Goal: Transaction & Acquisition: Purchase product/service

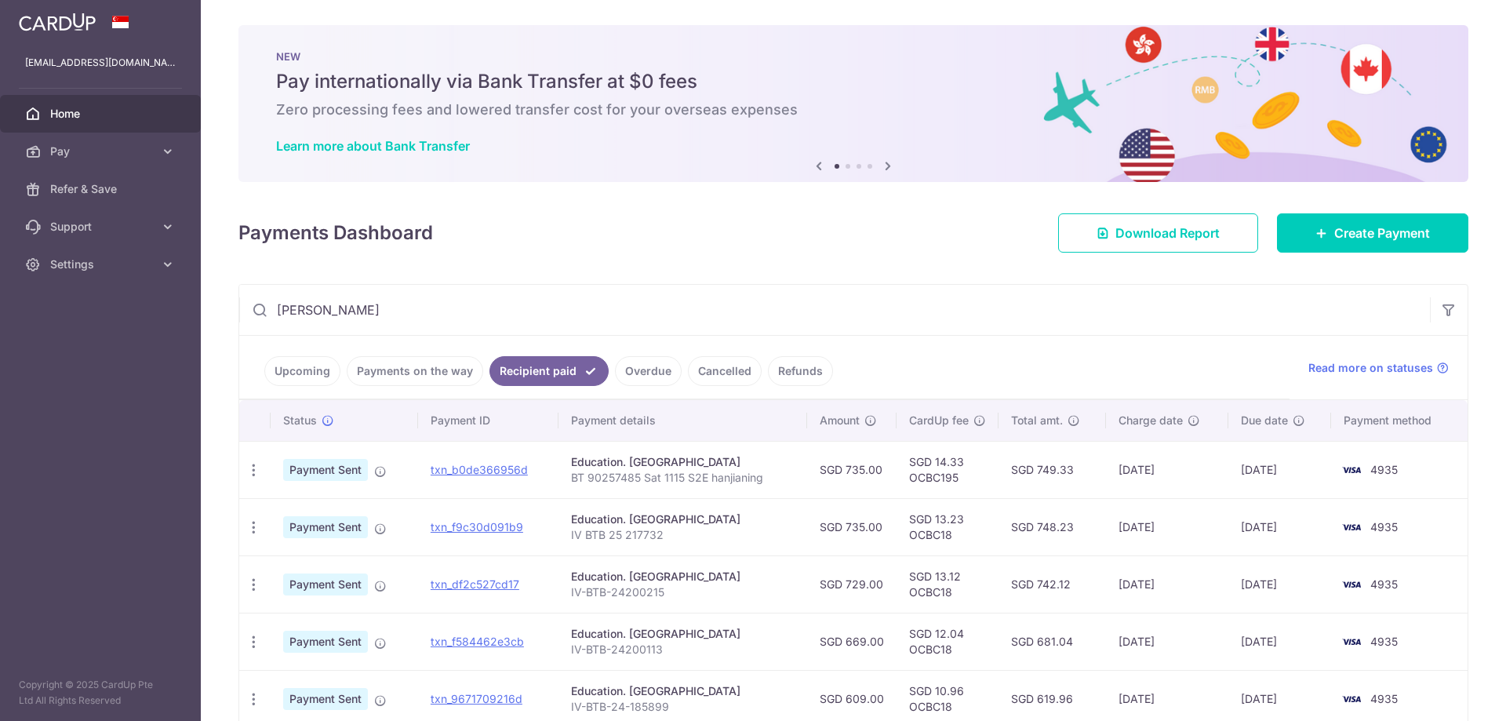
click at [687, 268] on div "× Pause Schedule Pause all future payments in this series Pause just this one p…" at bounding box center [854, 360] width 1306 height 721
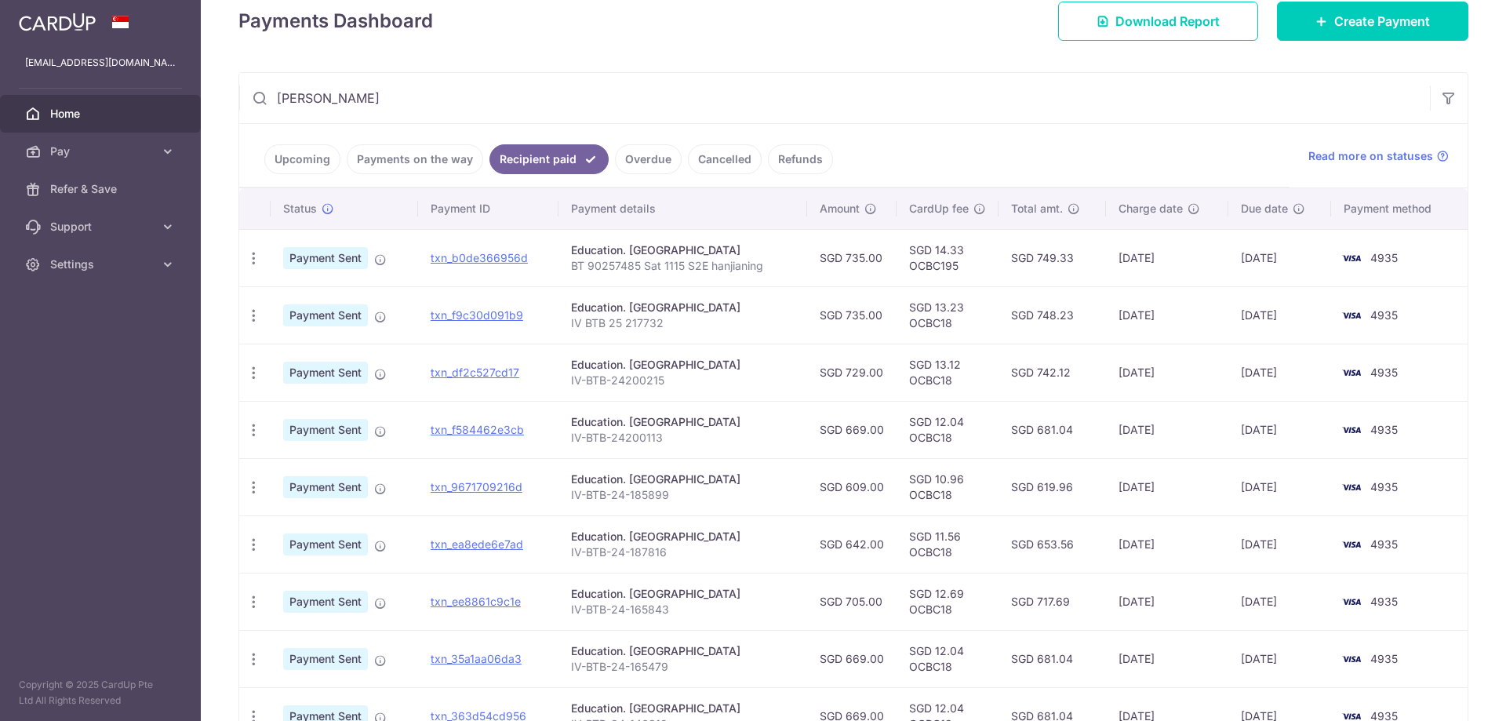
scroll to position [55, 0]
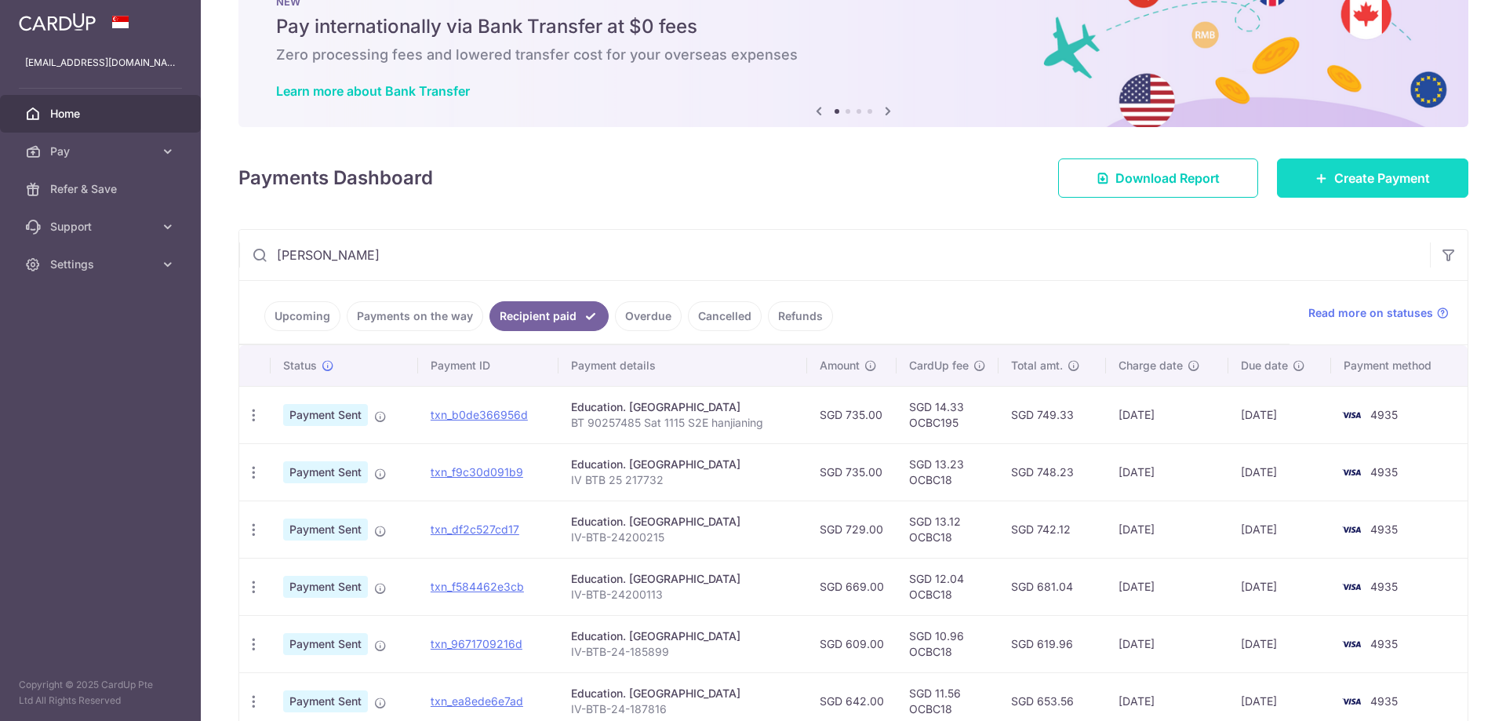
click at [1397, 183] on span "Create Payment" at bounding box center [1383, 178] width 96 height 19
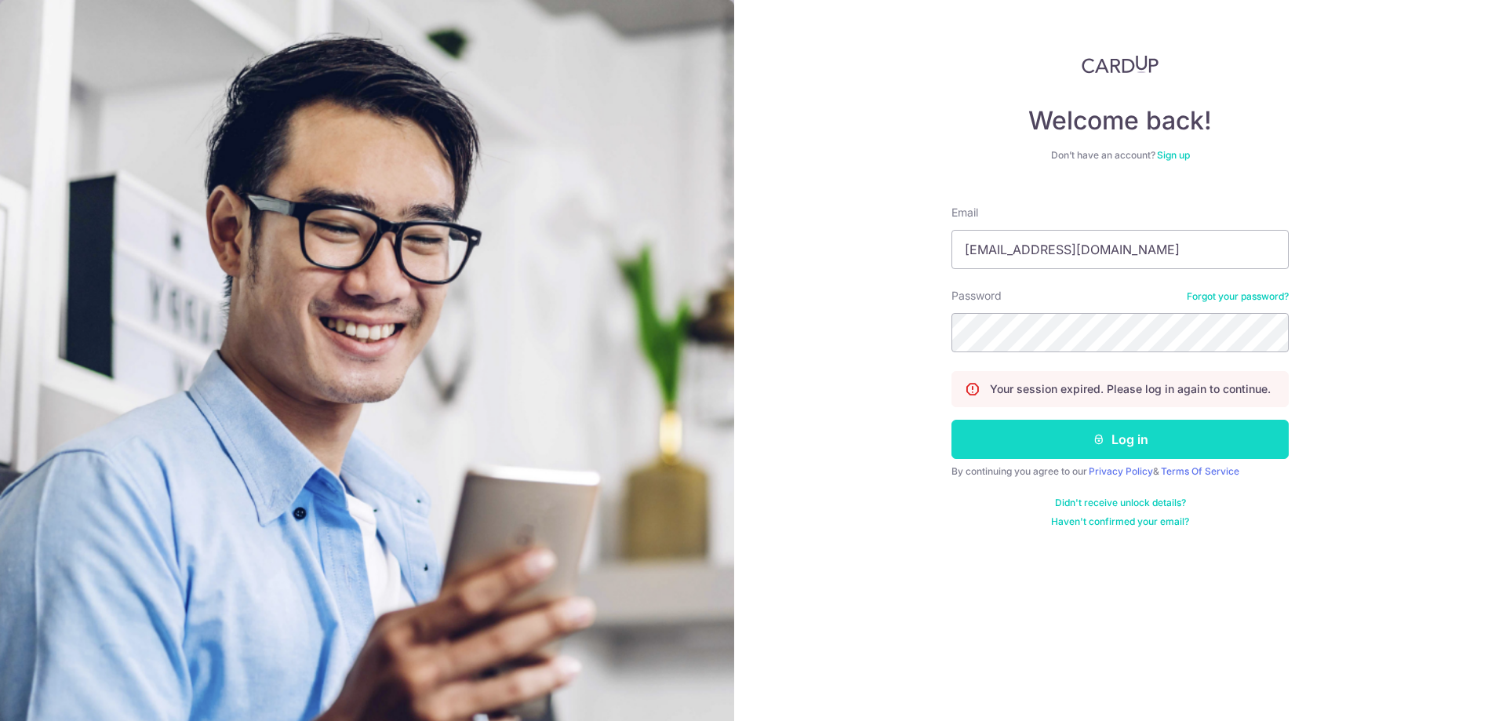
click at [1098, 441] on icon "submit" at bounding box center [1099, 439] width 13 height 13
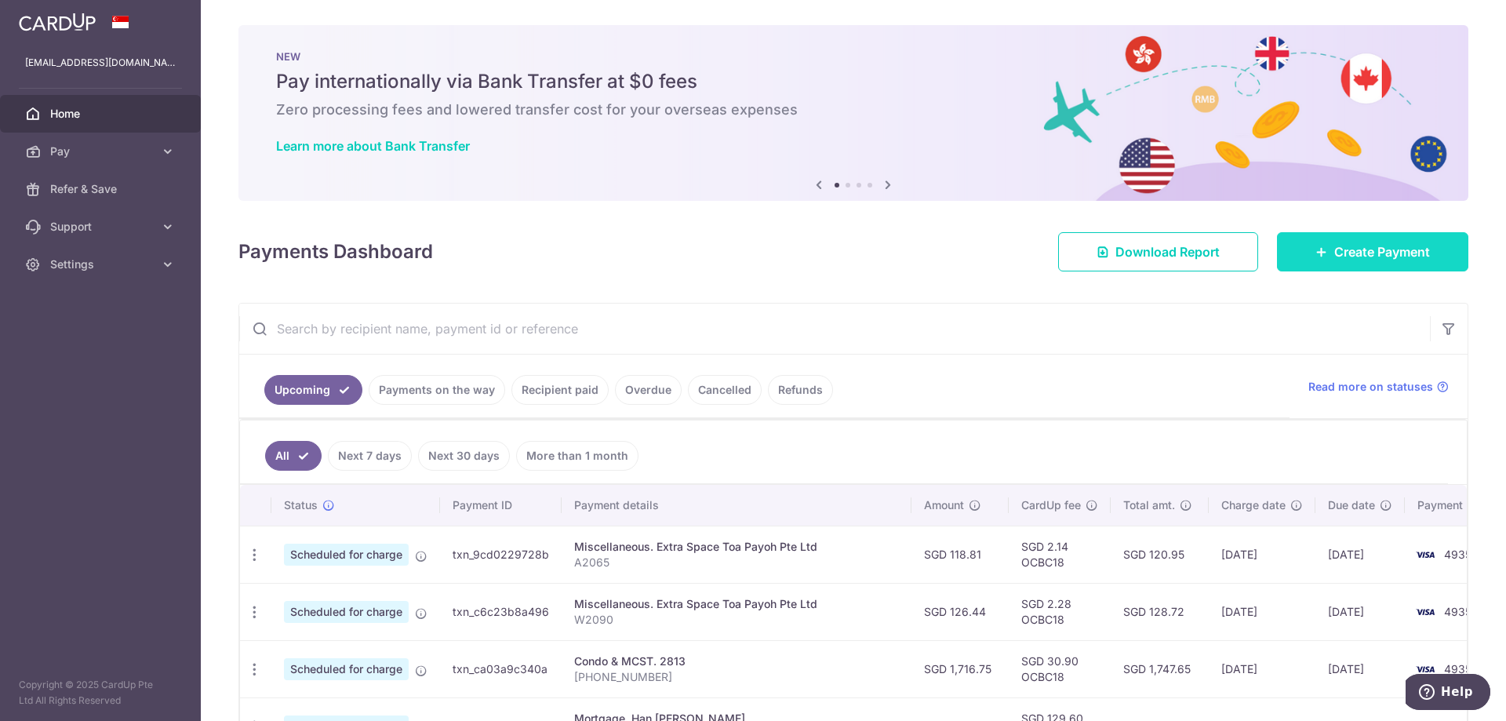
click at [1322, 263] on link "Create Payment" at bounding box center [1372, 251] width 191 height 39
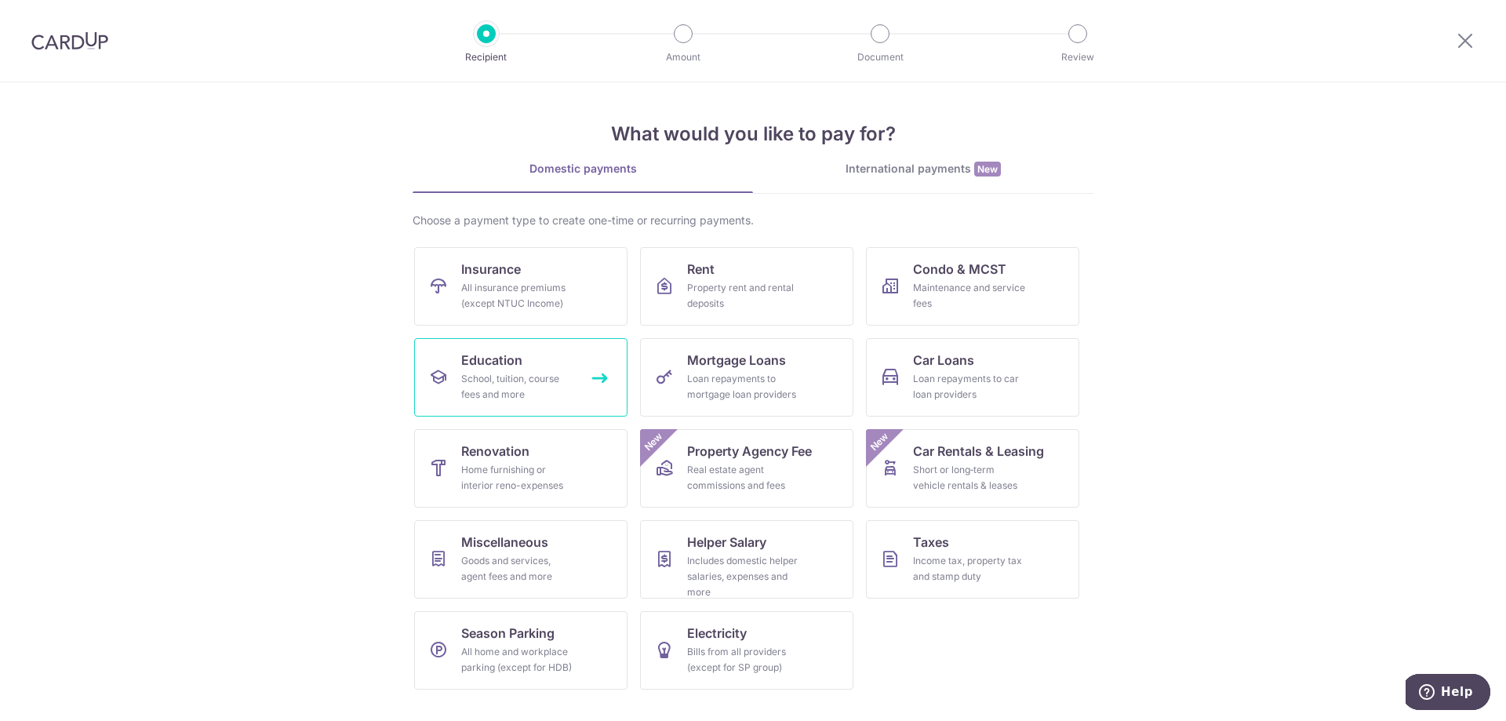
click at [512, 365] on span "Education" at bounding box center [491, 360] width 61 height 19
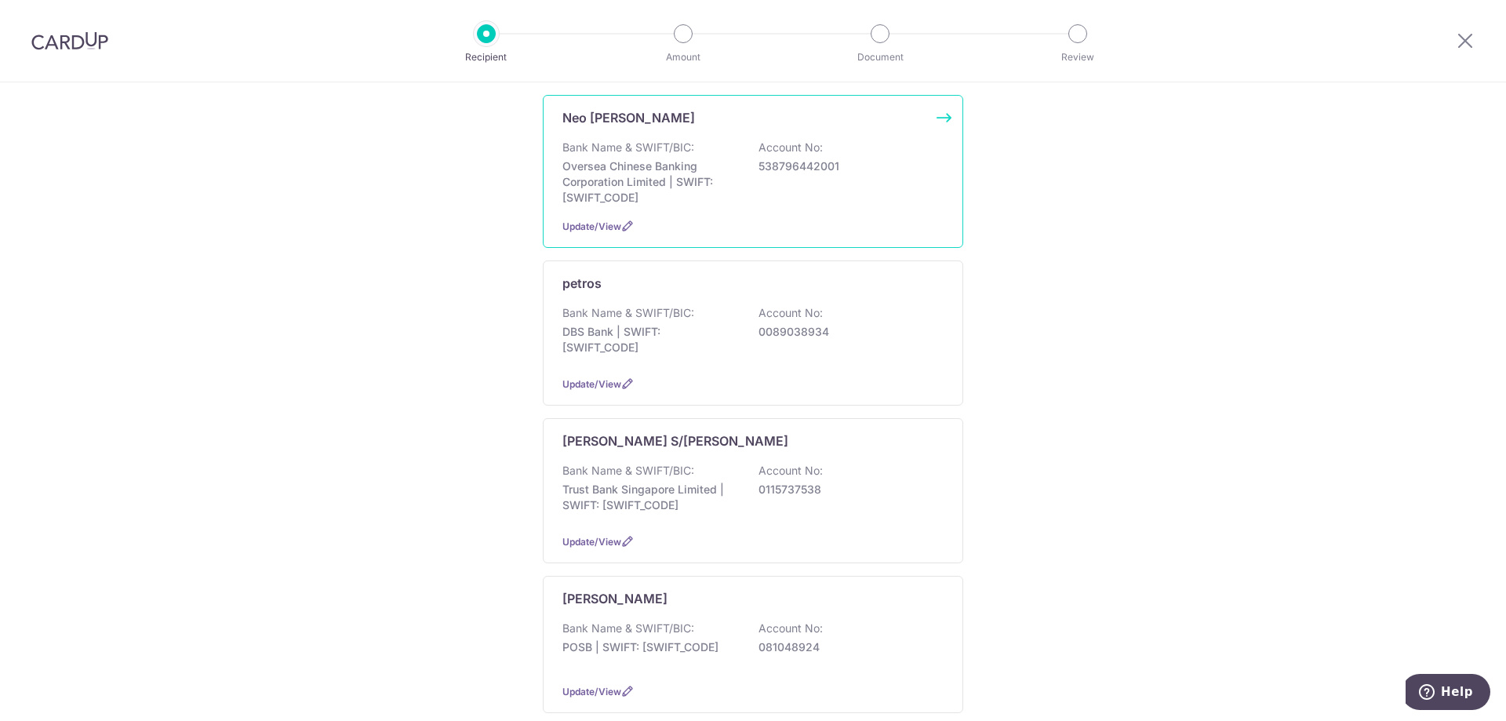
scroll to position [1098, 0]
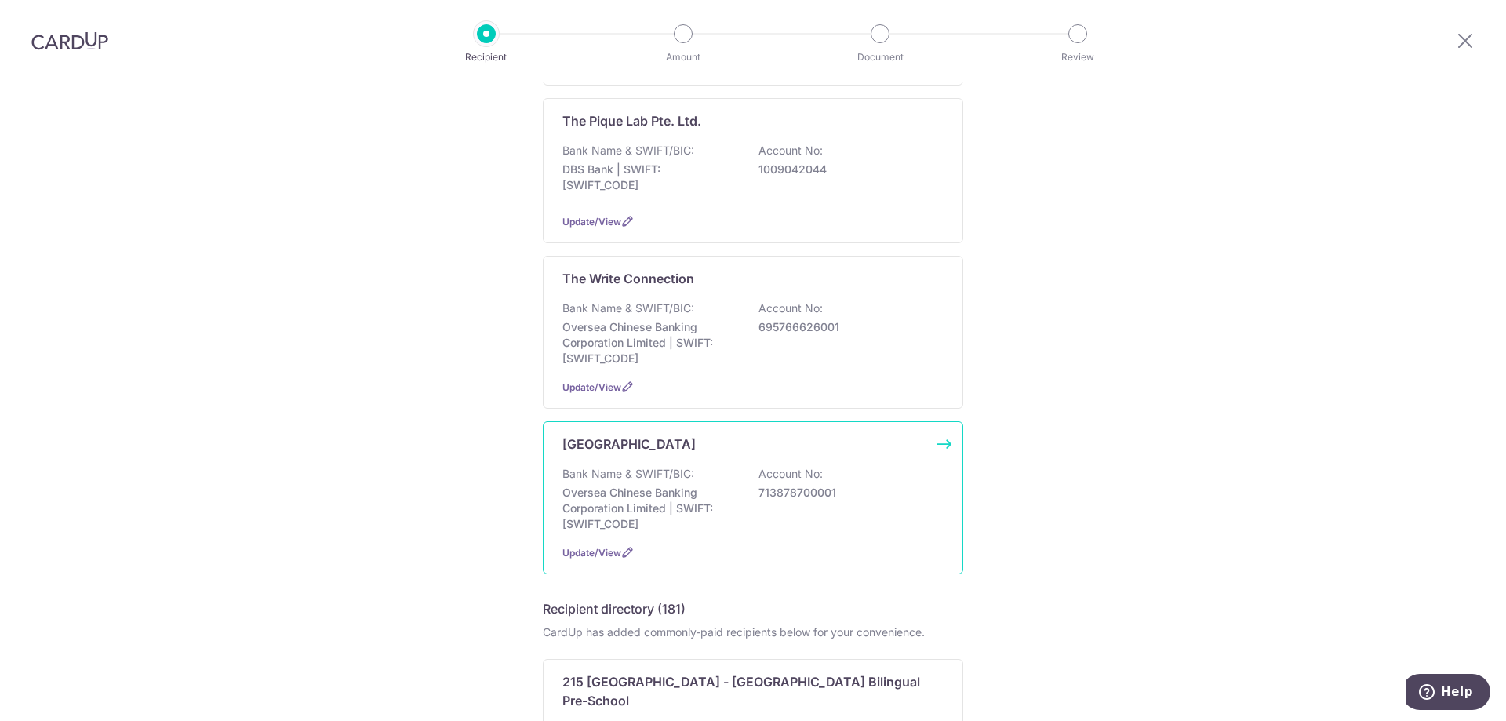
click at [680, 490] on p "Oversea Chinese Banking Corporation Limited | SWIFT: OCBCSGSGXXX" at bounding box center [651, 508] width 176 height 47
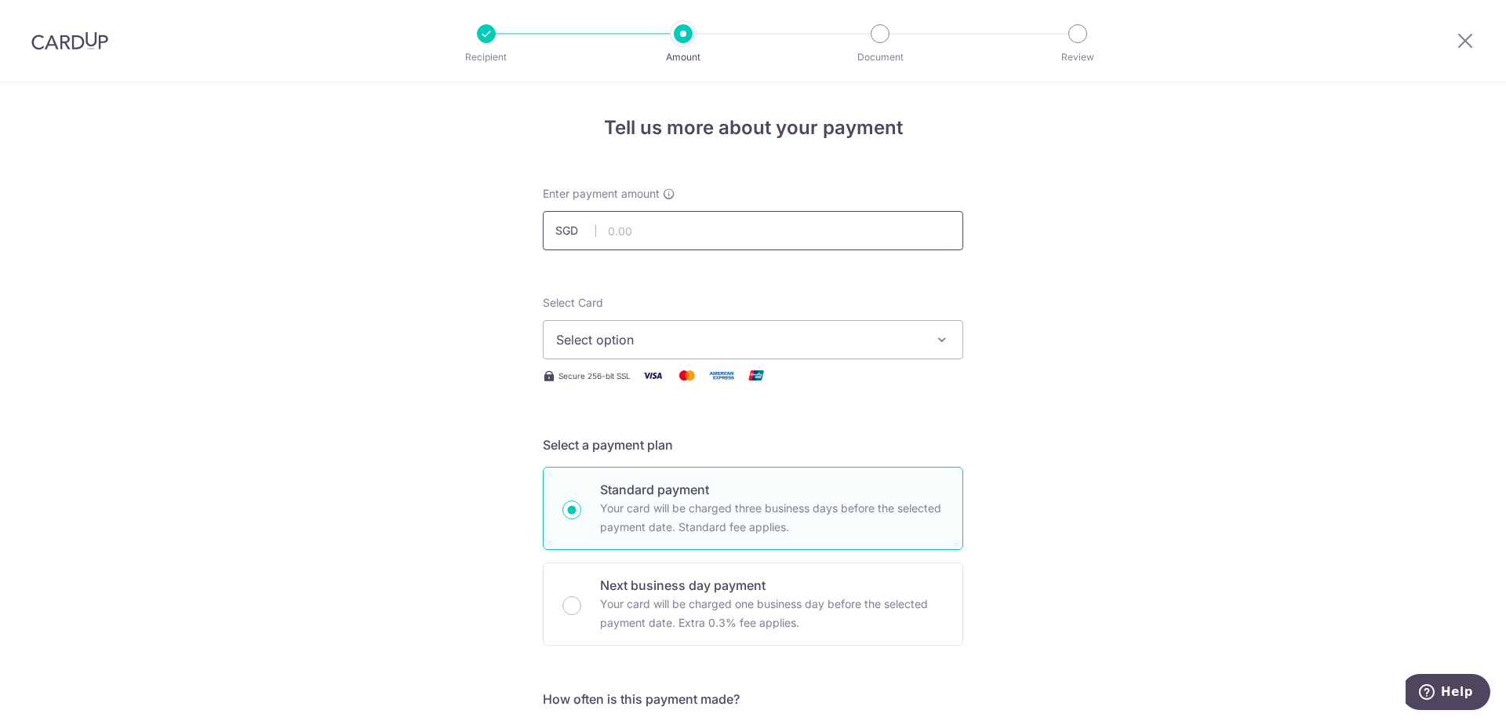
click at [621, 236] on input "text" at bounding box center [753, 230] width 421 height 39
type input "669.00"
click at [699, 330] on span "Select option" at bounding box center [739, 339] width 366 height 19
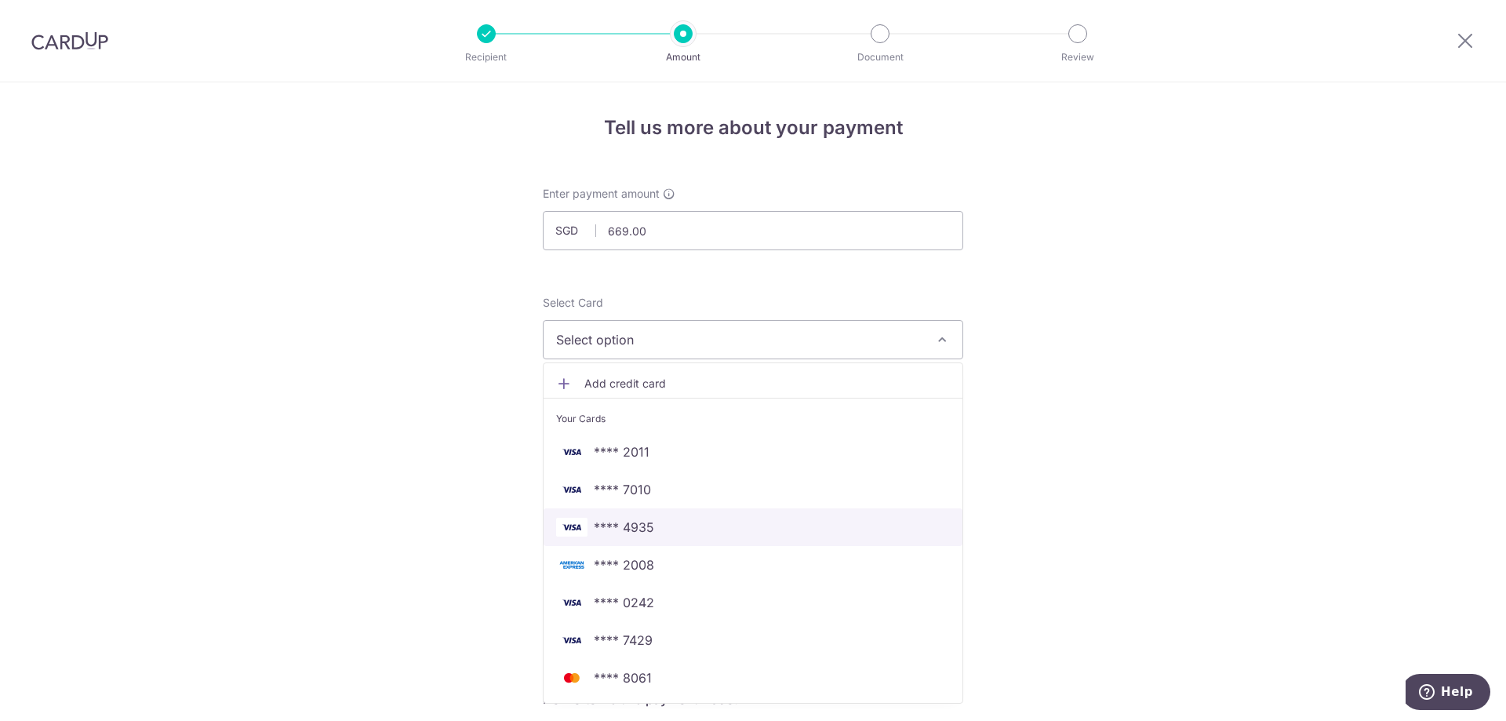
click at [658, 526] on span "**** 4935" at bounding box center [753, 527] width 394 height 19
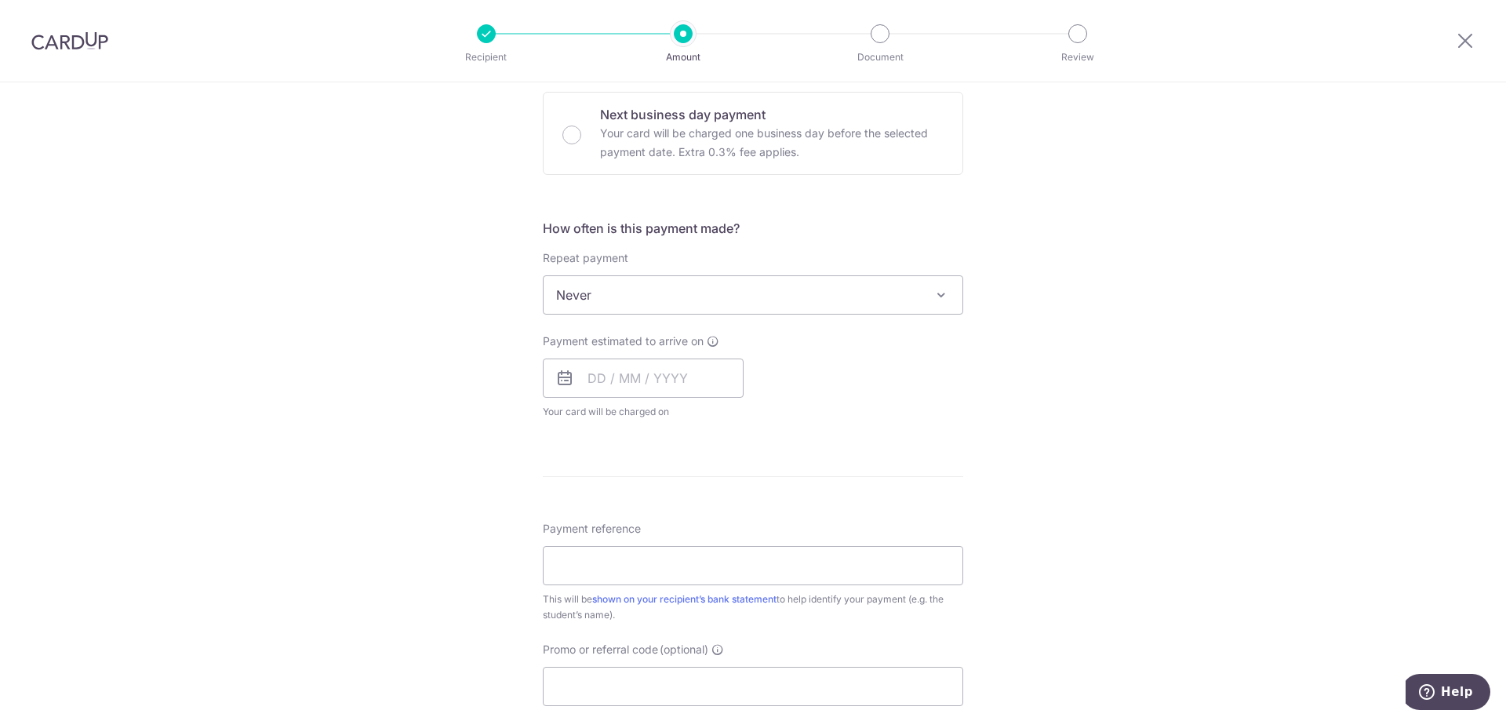
scroll to position [628, 0]
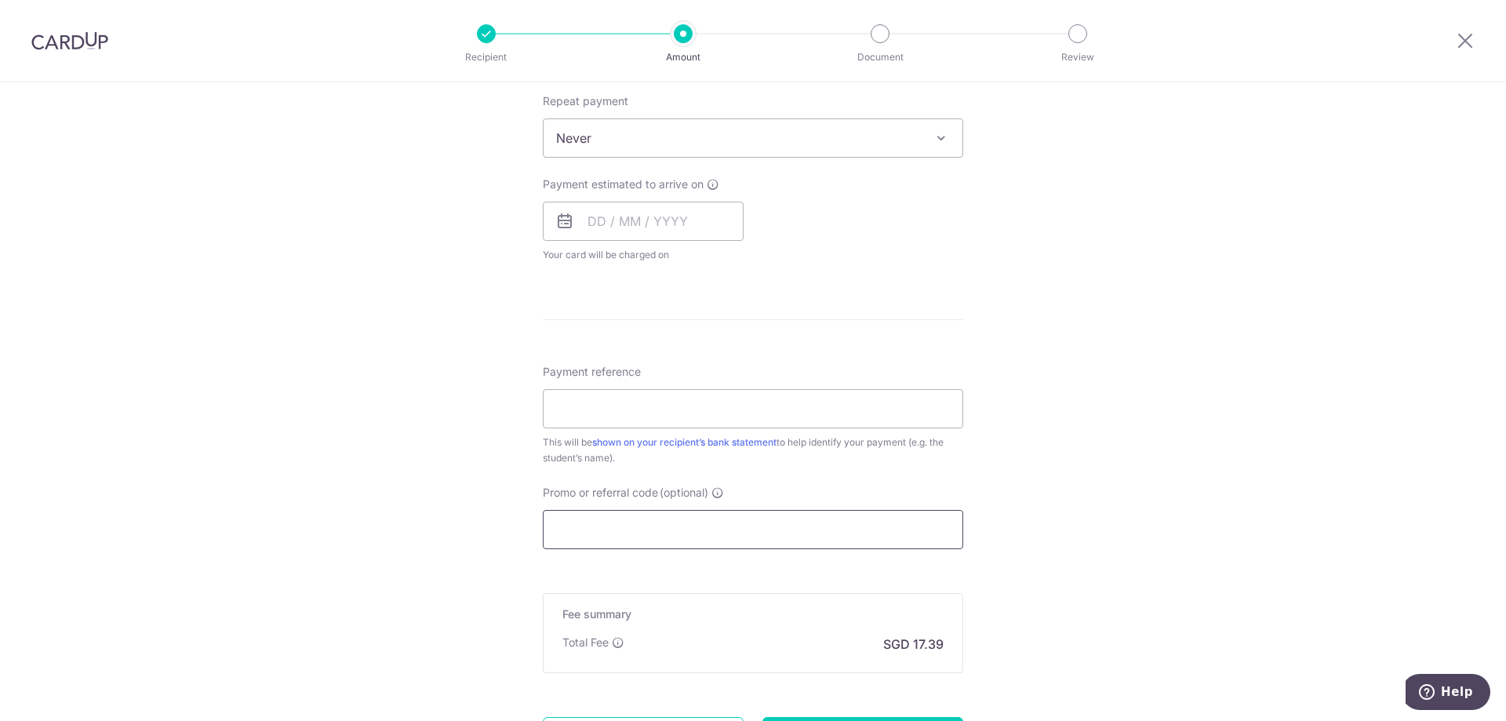
click at [706, 528] on input "Promo or referral code (optional)" at bounding box center [753, 529] width 421 height 39
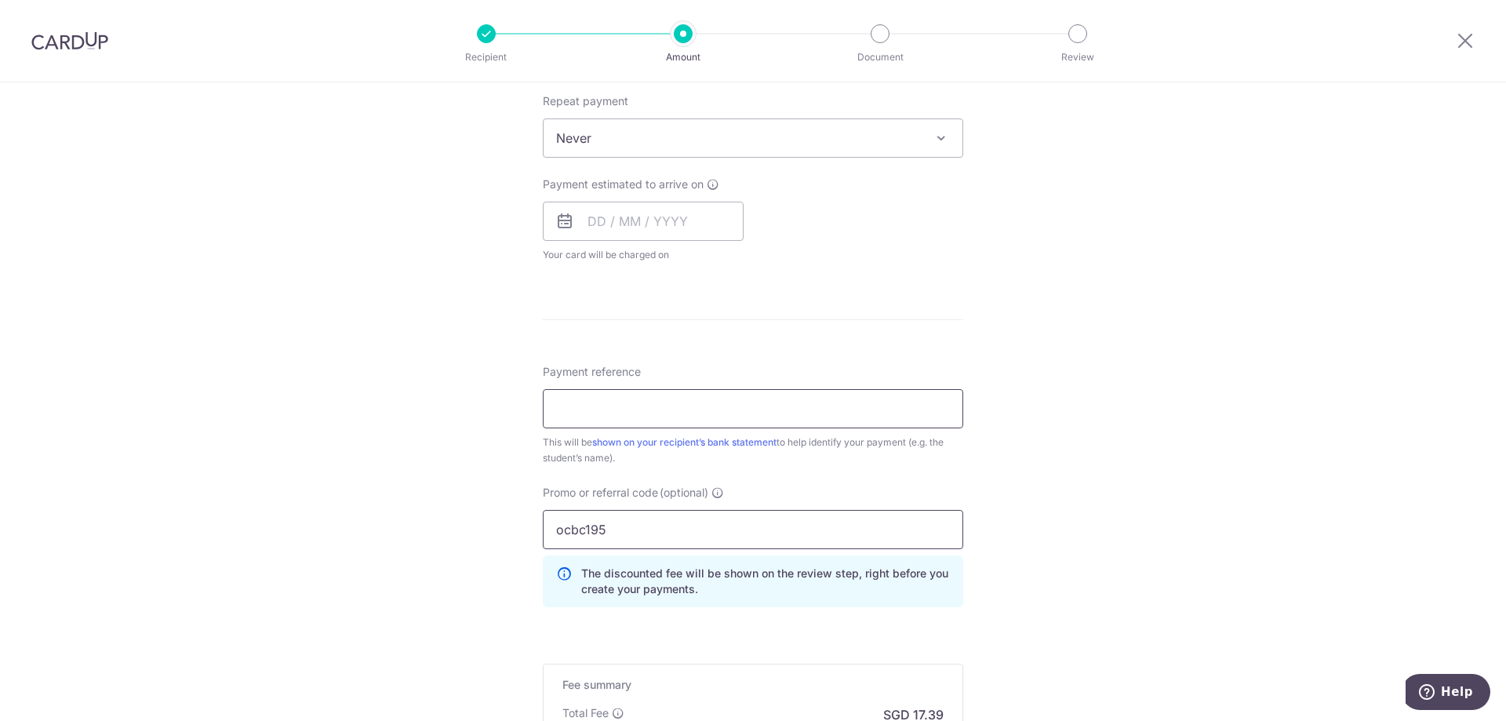
type input "ocbc195"
click at [748, 412] on input "Payment reference" at bounding box center [753, 408] width 421 height 39
paste input "V-BTB-25/263974"
type input "V-BTB-25/263974"
click at [1192, 450] on div "Tell us more about your payment Enter payment amount SGD 669.00 669.00 Select C…" at bounding box center [753, 200] width 1506 height 1490
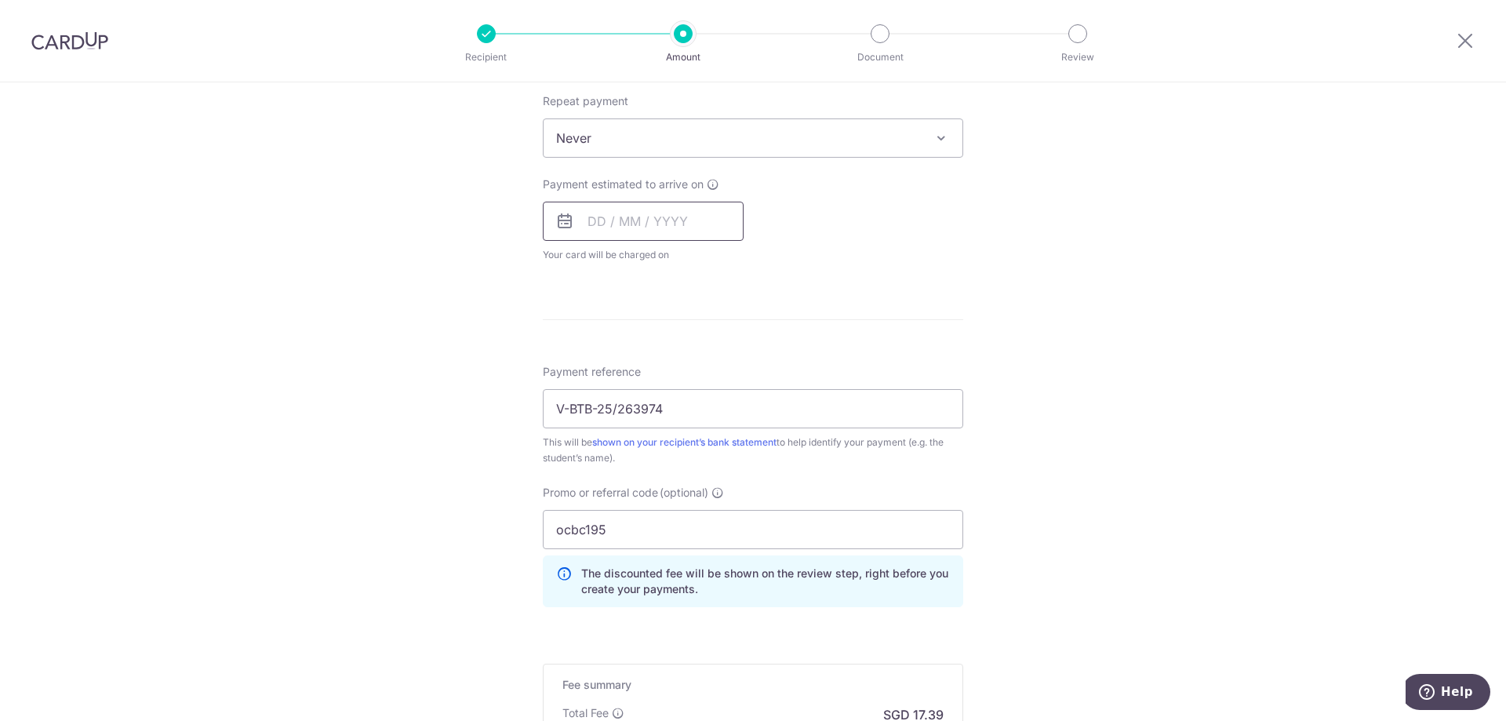
click at [607, 230] on input "text" at bounding box center [643, 221] width 201 height 39
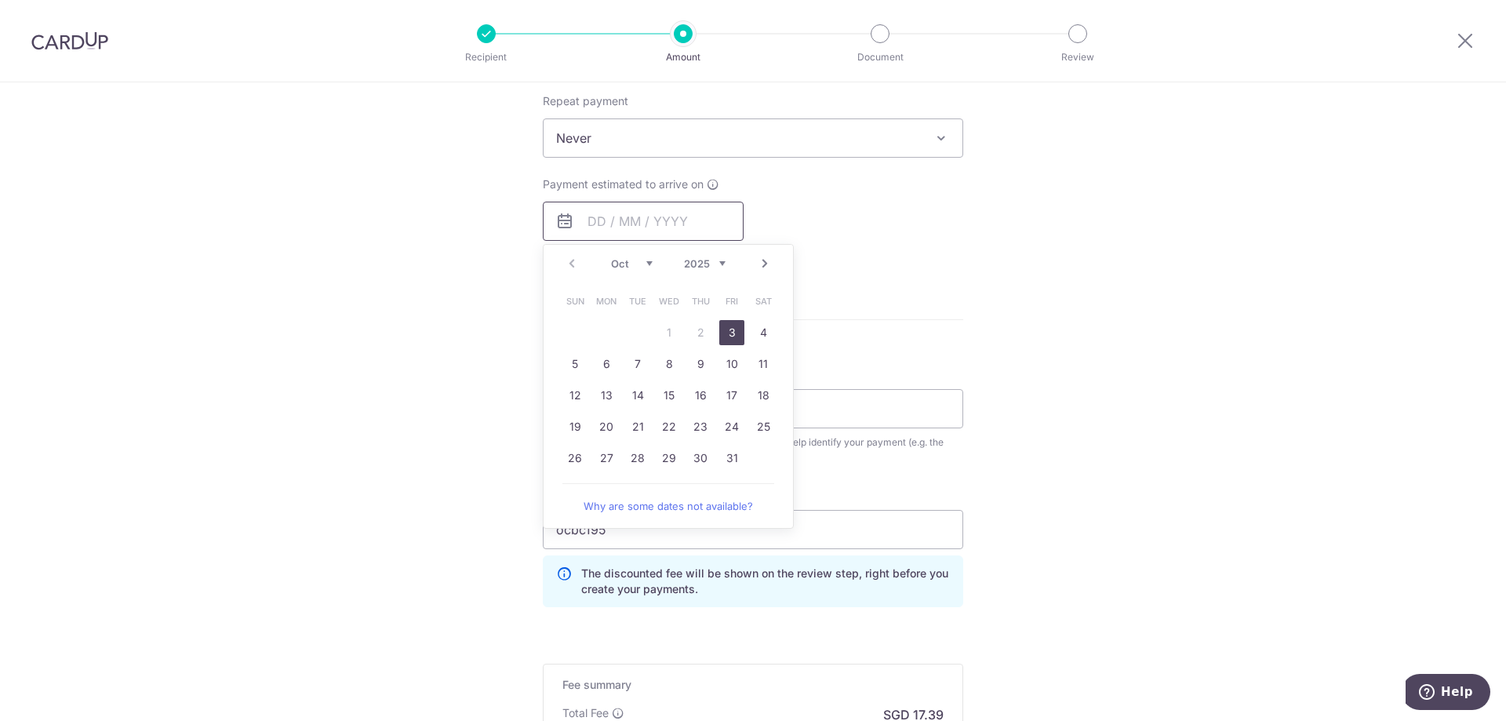
click at [646, 214] on input "text" at bounding box center [643, 221] width 201 height 39
click at [727, 337] on link "3" at bounding box center [731, 332] width 25 height 25
type input "[DATE]"
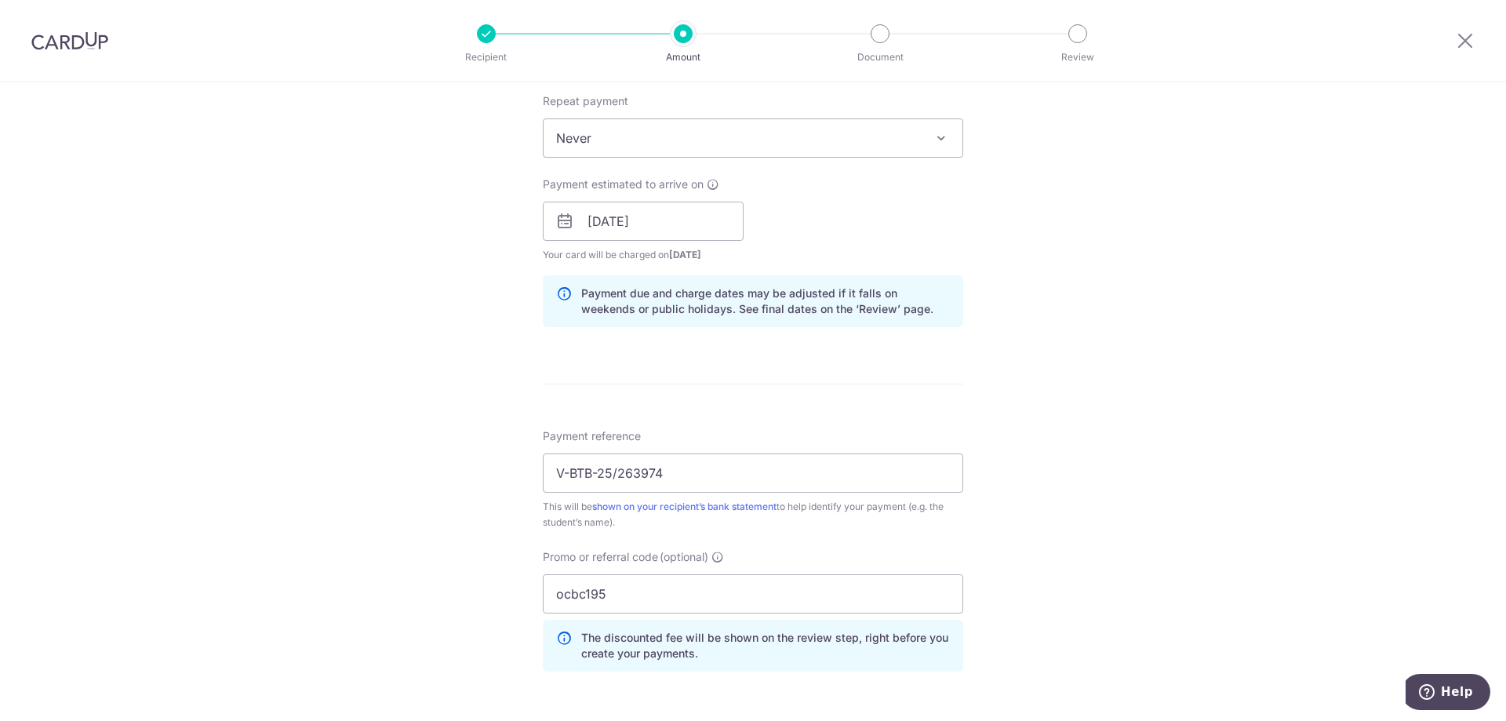
click at [1206, 283] on div "Tell us more about your payment Enter payment amount SGD 669.00 669.00 Select C…" at bounding box center [753, 232] width 1506 height 1554
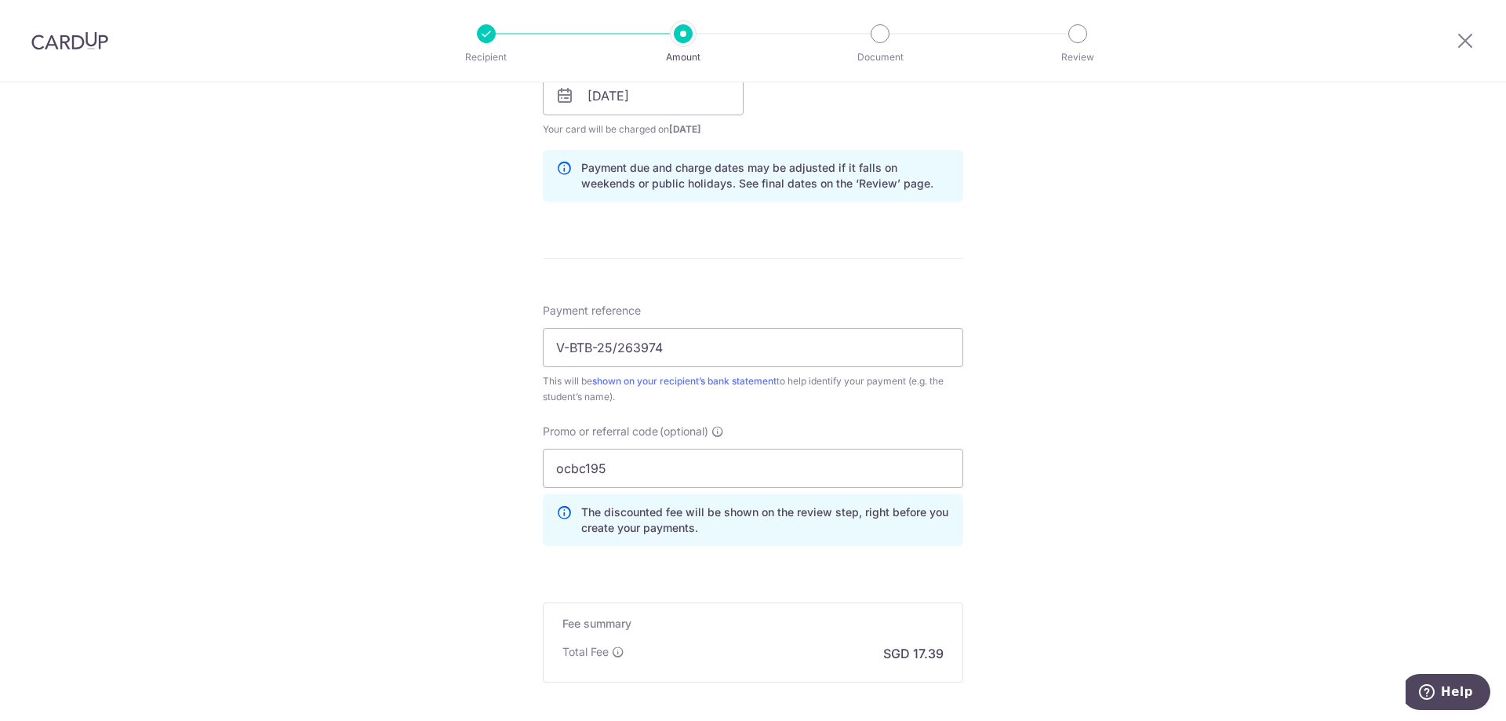
scroll to position [916, 0]
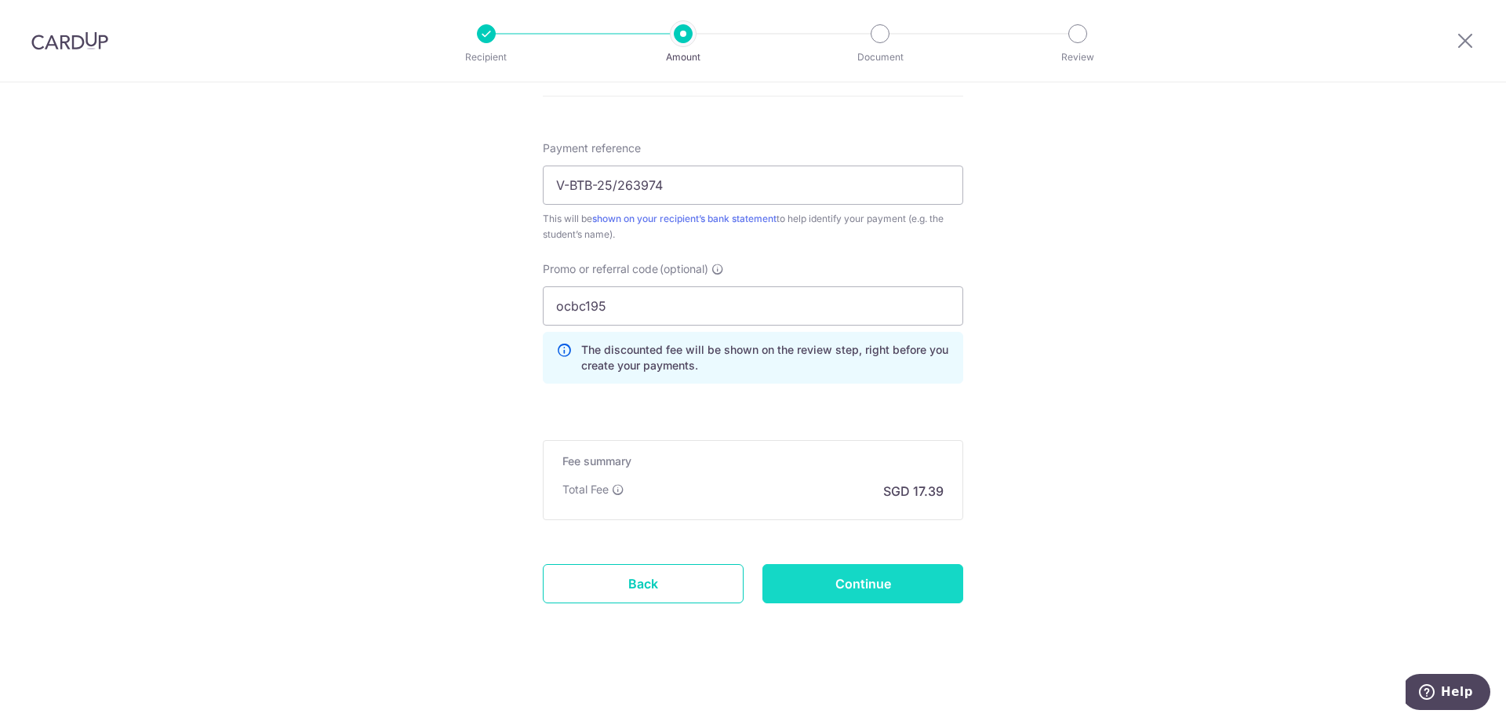
click at [850, 588] on input "Continue" at bounding box center [863, 583] width 201 height 39
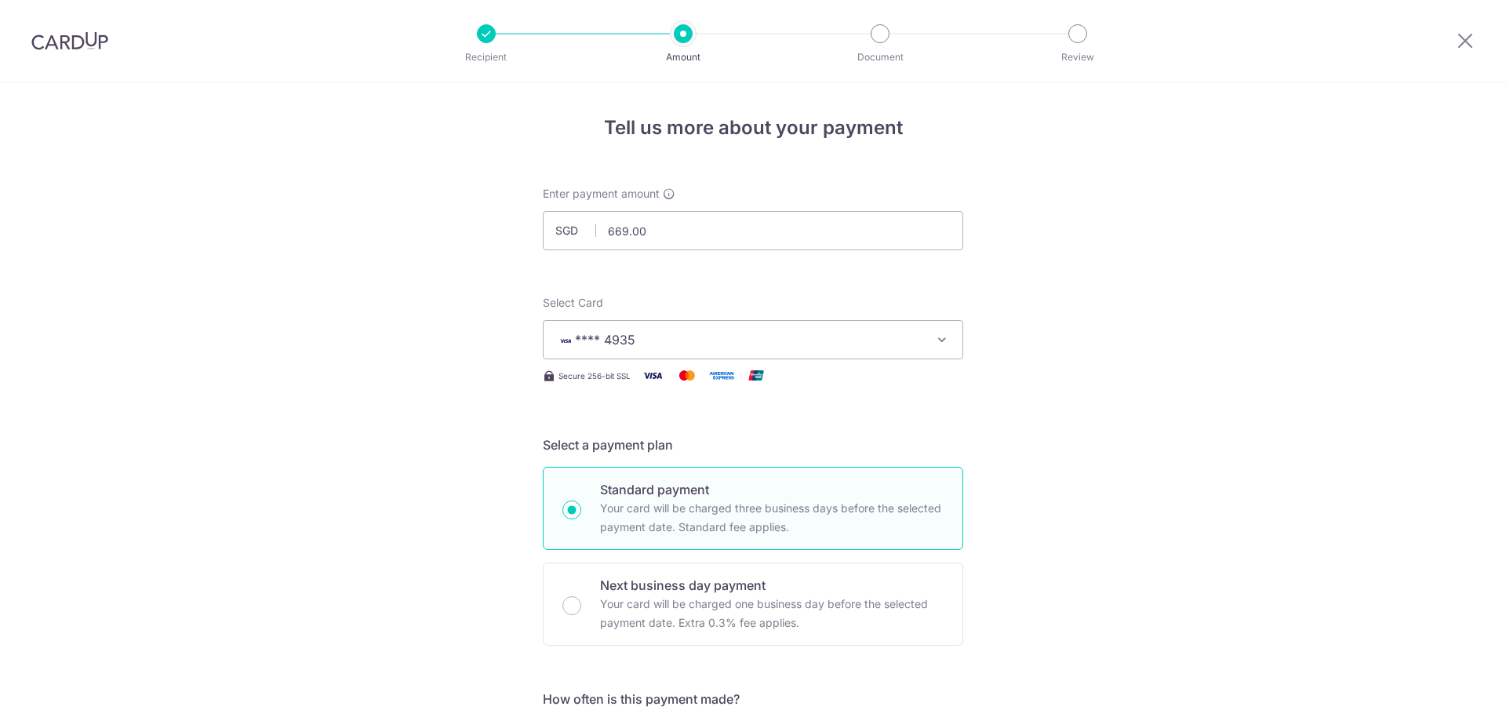
scroll to position [938, 0]
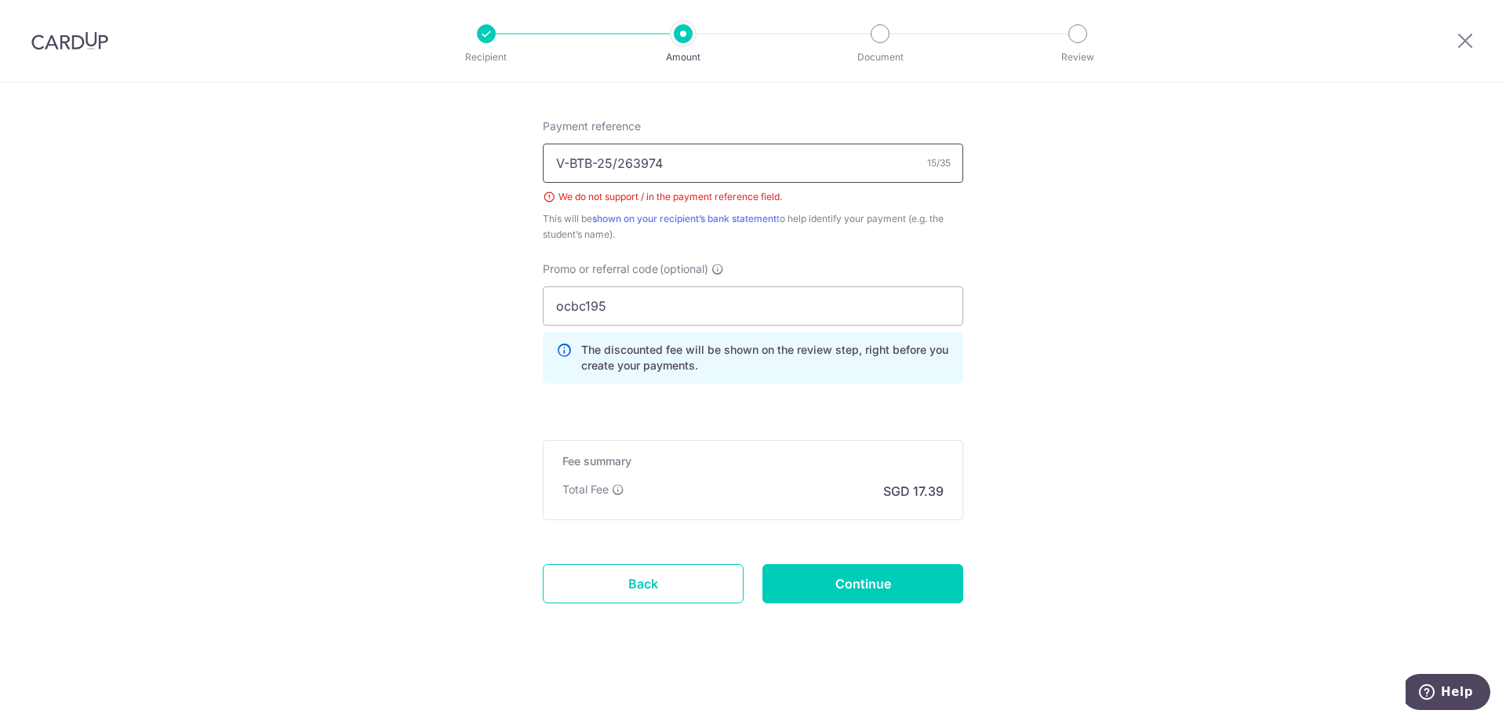
click at [615, 162] on input "V-BTB-25/263974" at bounding box center [753, 163] width 421 height 39
type input "V-BTB-25-263974"
click at [842, 599] on input "Continue" at bounding box center [863, 583] width 201 height 39
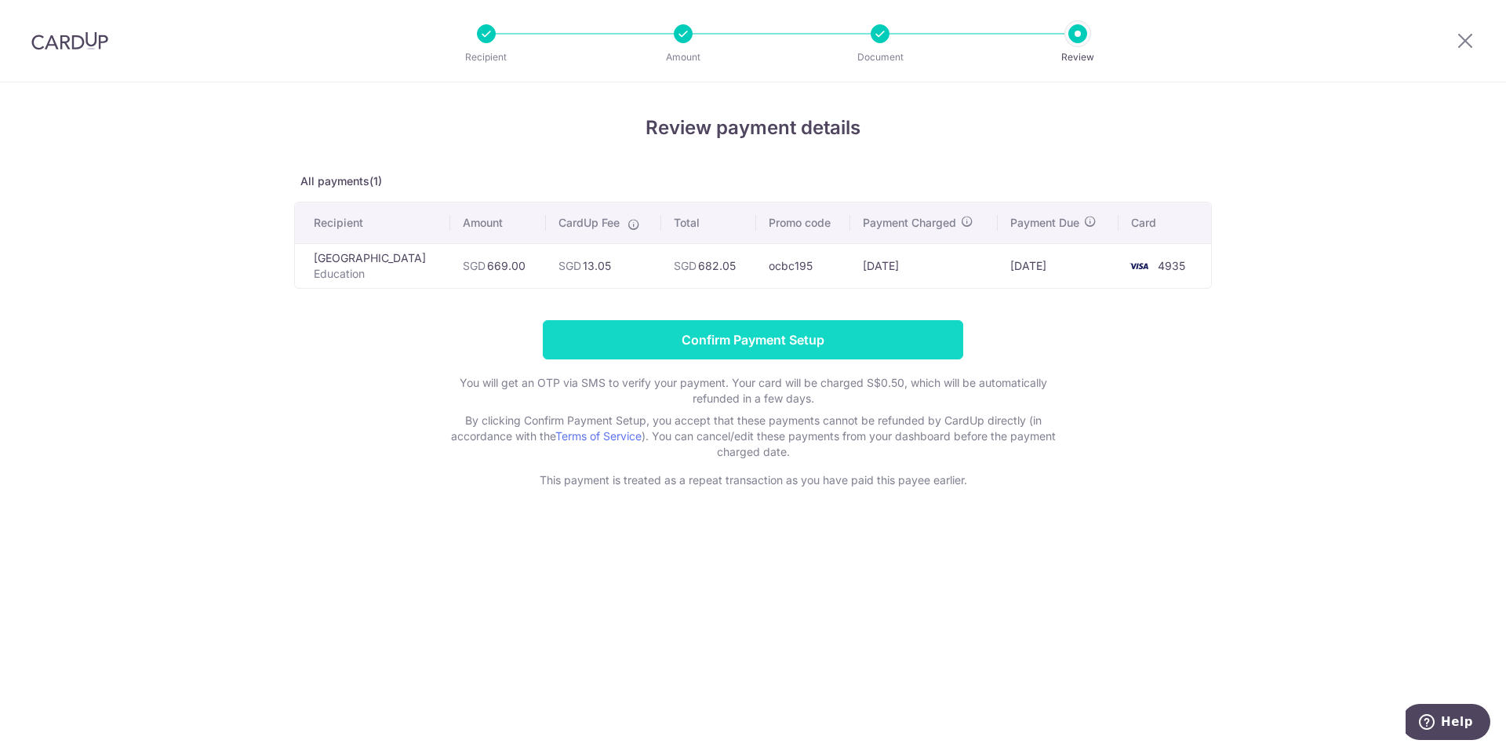
click at [871, 344] on input "Confirm Payment Setup" at bounding box center [753, 339] width 421 height 39
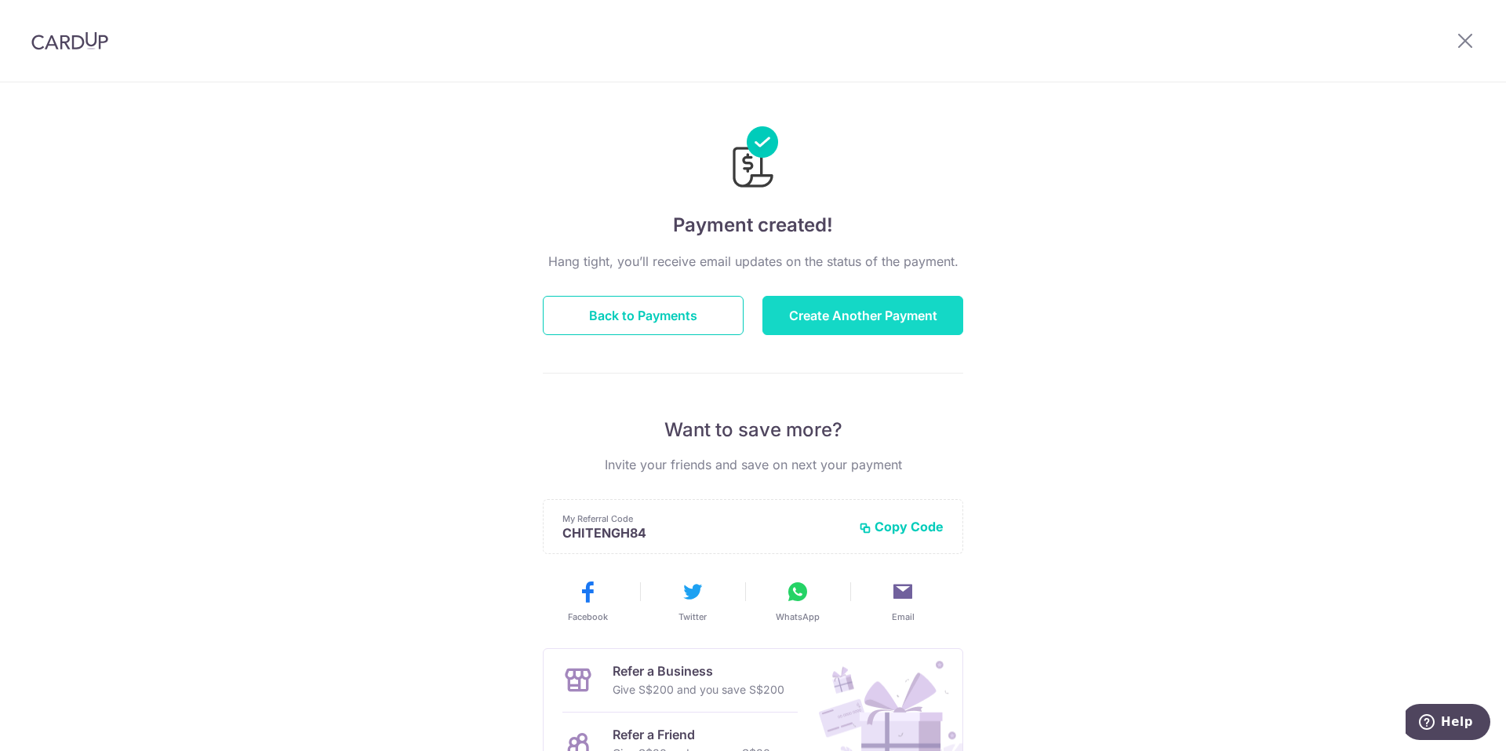
click at [942, 324] on button "Create Another Payment" at bounding box center [863, 315] width 201 height 39
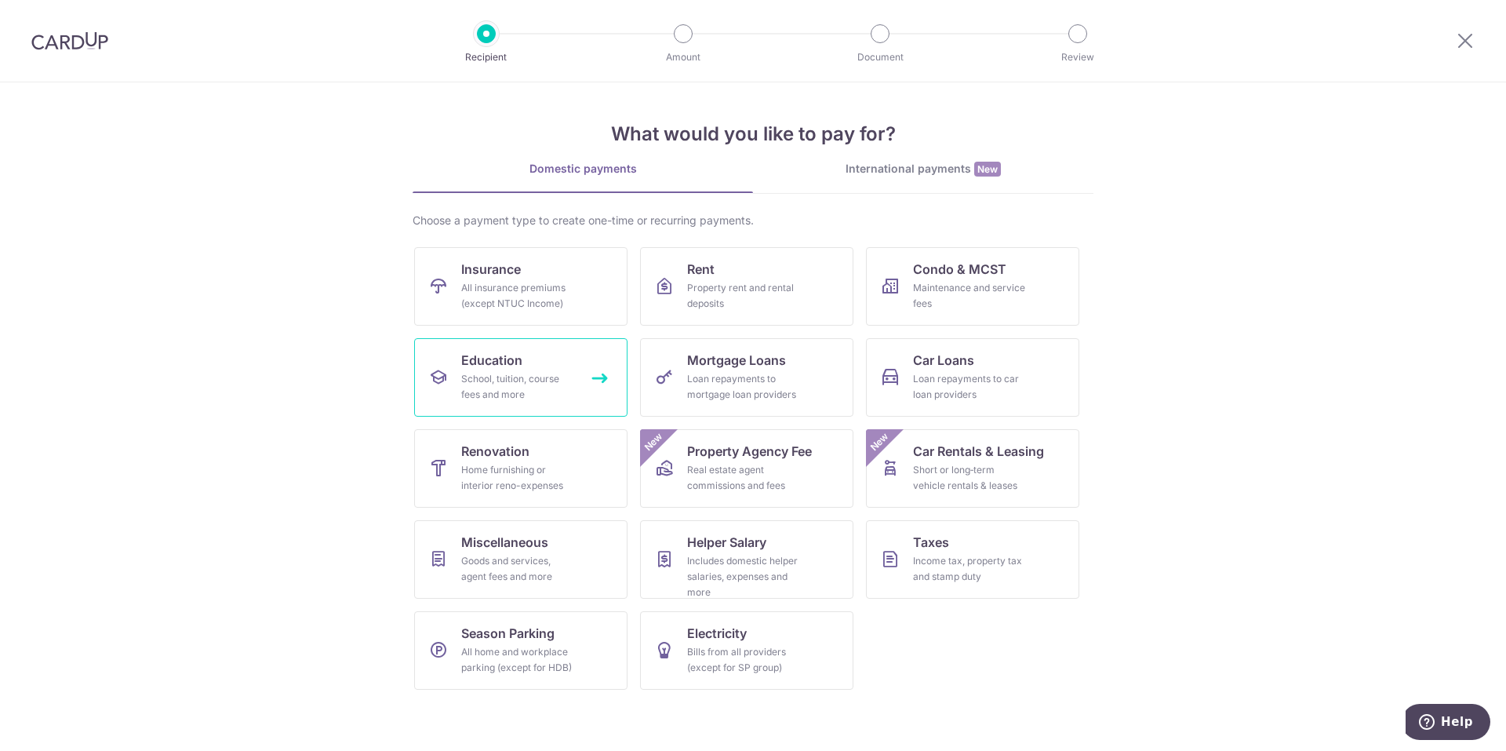
click at [519, 379] on div "School, tuition, course fees and more" at bounding box center [517, 386] width 113 height 31
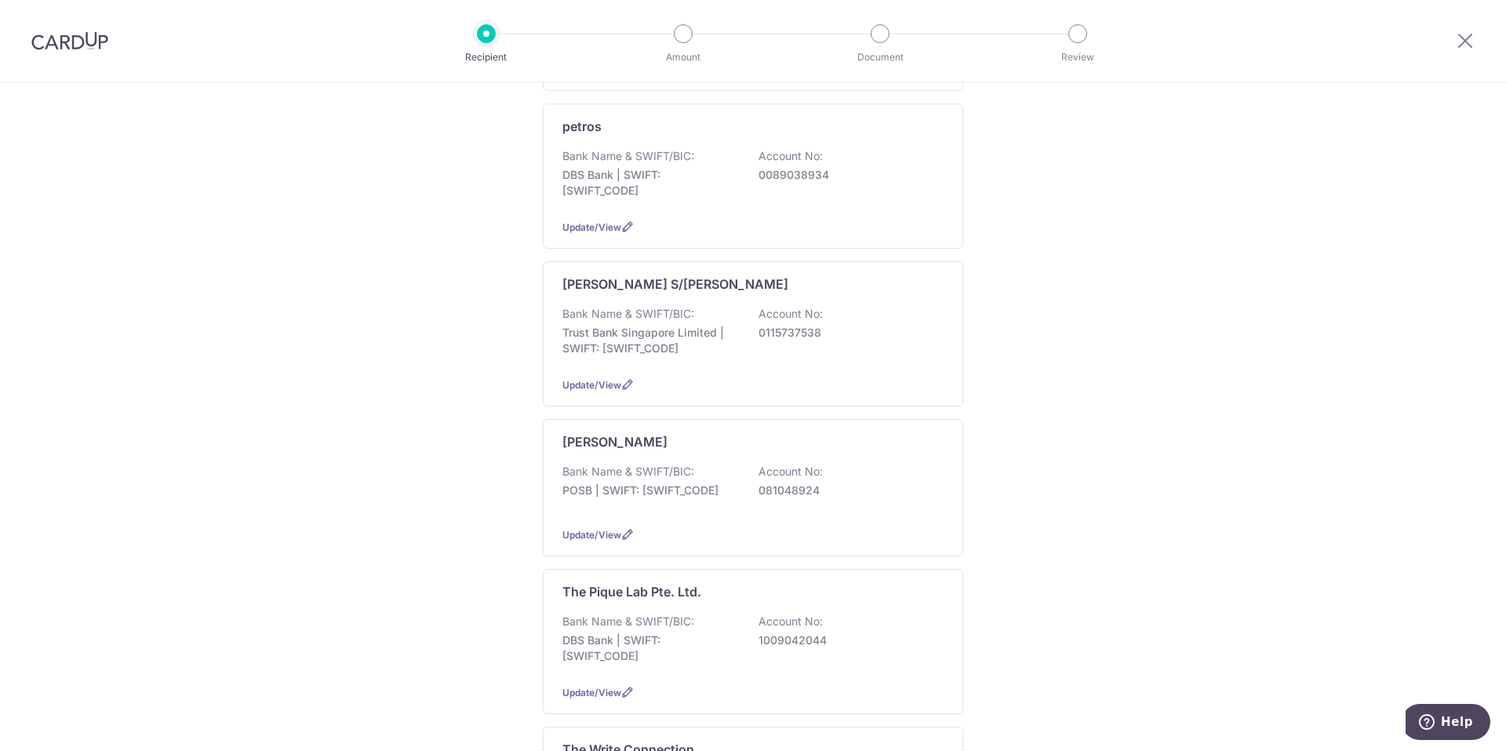
scroll to position [1098, 0]
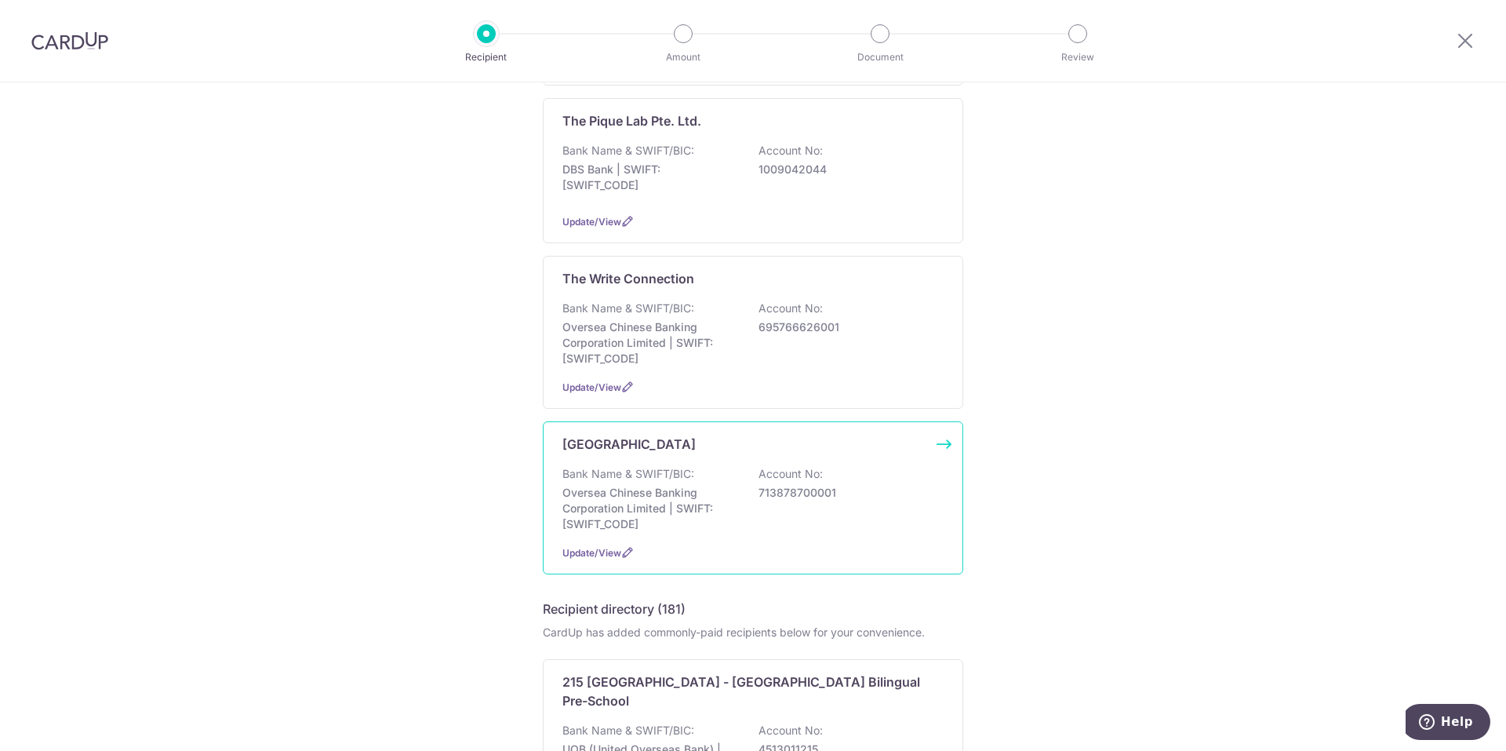
click at [782, 486] on p "713878700001" at bounding box center [847, 493] width 176 height 16
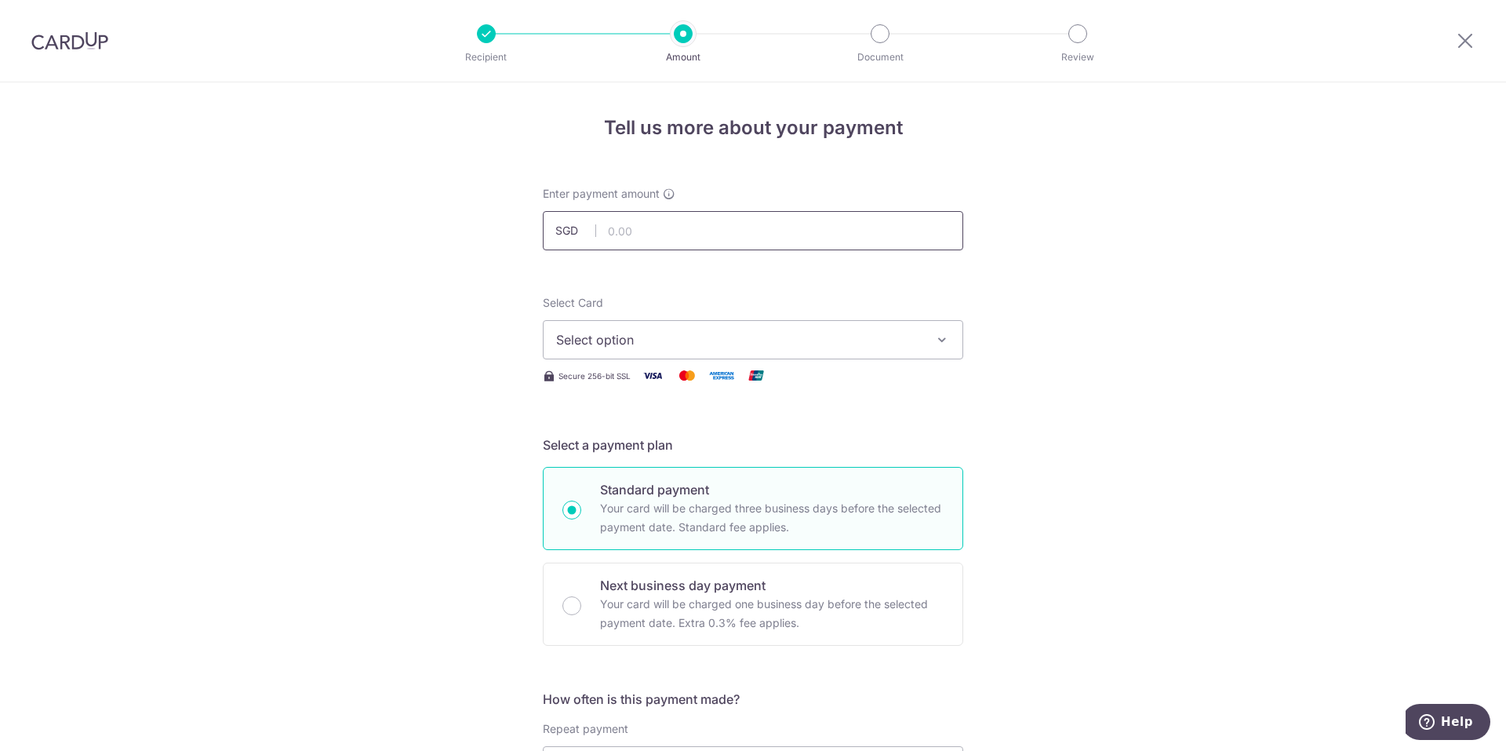
click at [693, 234] on input "text" at bounding box center [753, 230] width 421 height 39
click at [658, 232] on input "text" at bounding box center [753, 230] width 421 height 39
type input "813.00"
click at [738, 337] on span "Select option" at bounding box center [739, 339] width 366 height 19
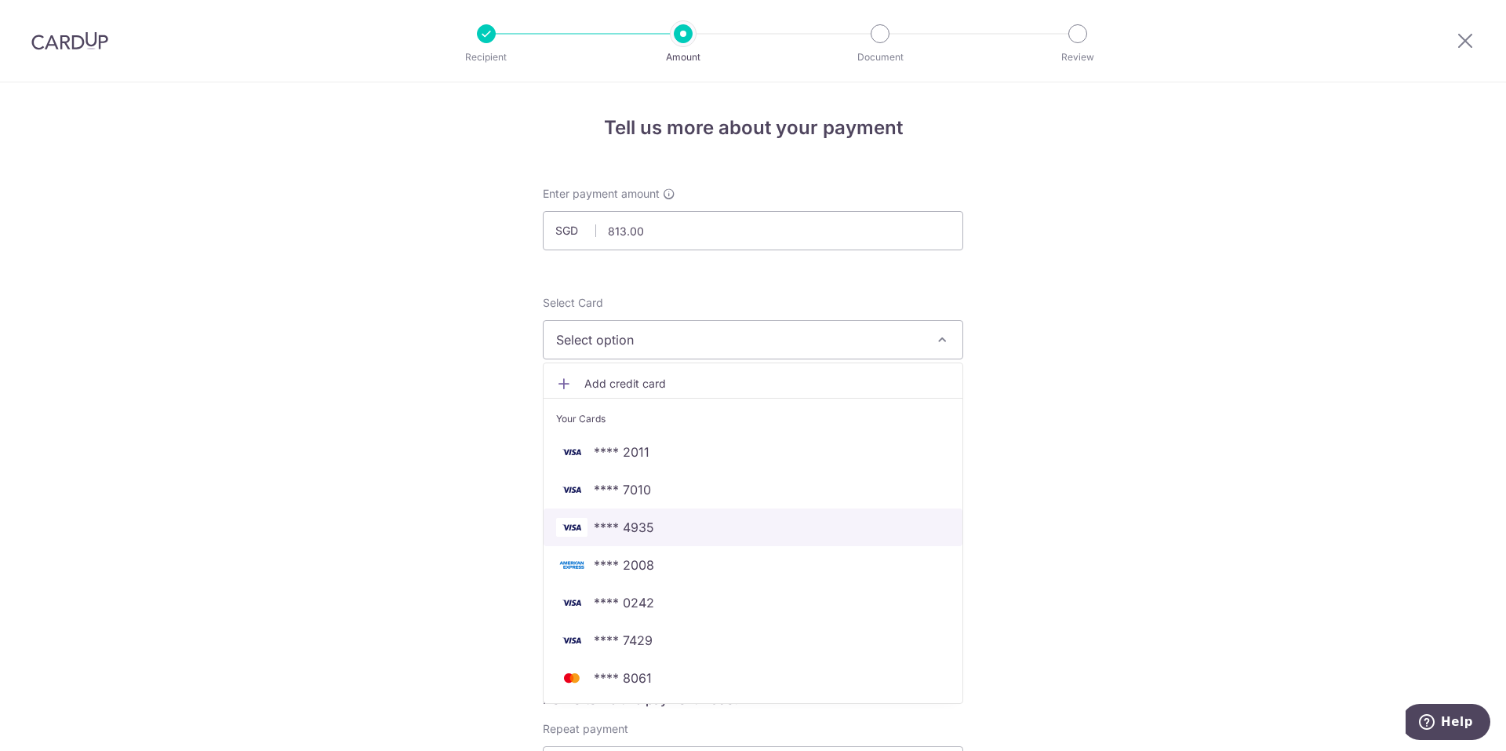
click at [680, 533] on span "**** 4935" at bounding box center [753, 527] width 394 height 19
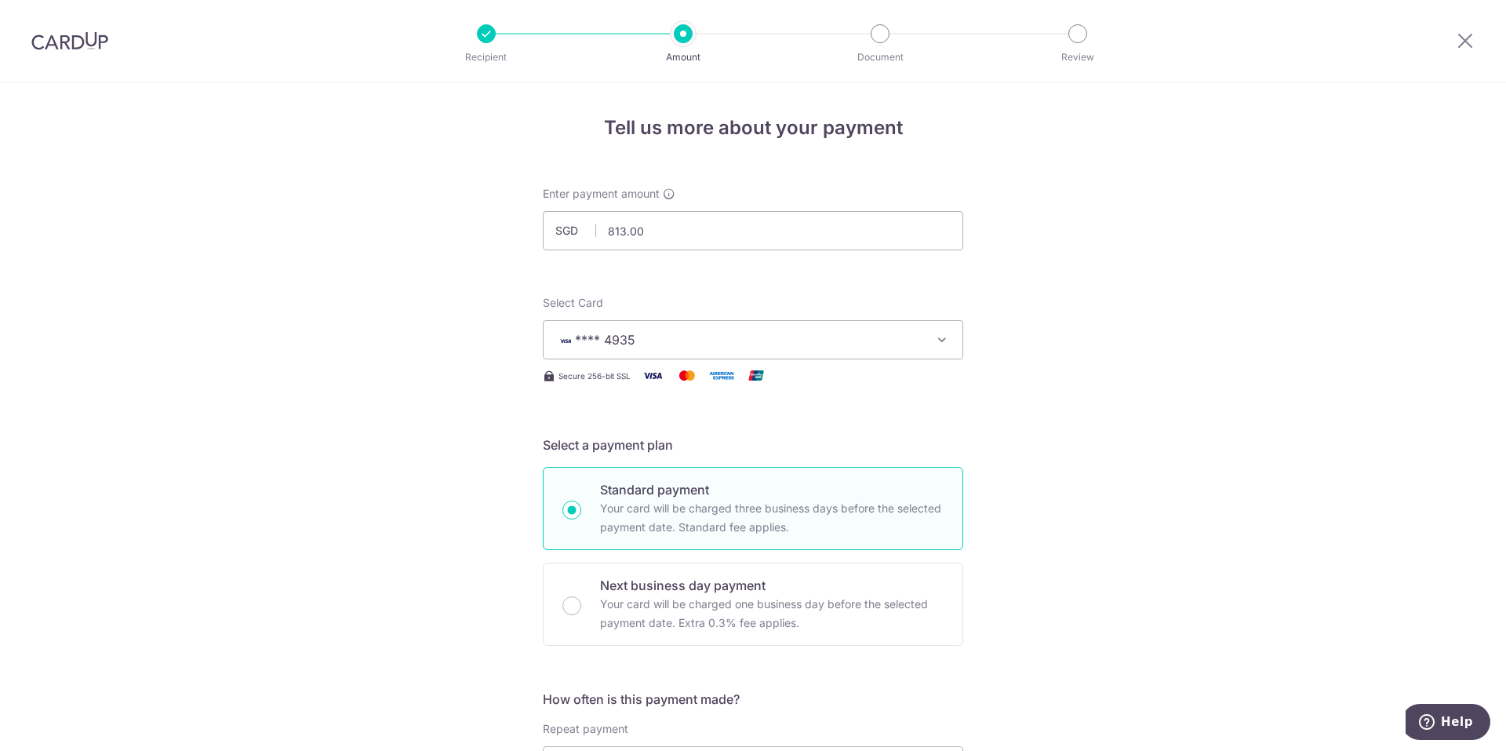
scroll to position [314, 0]
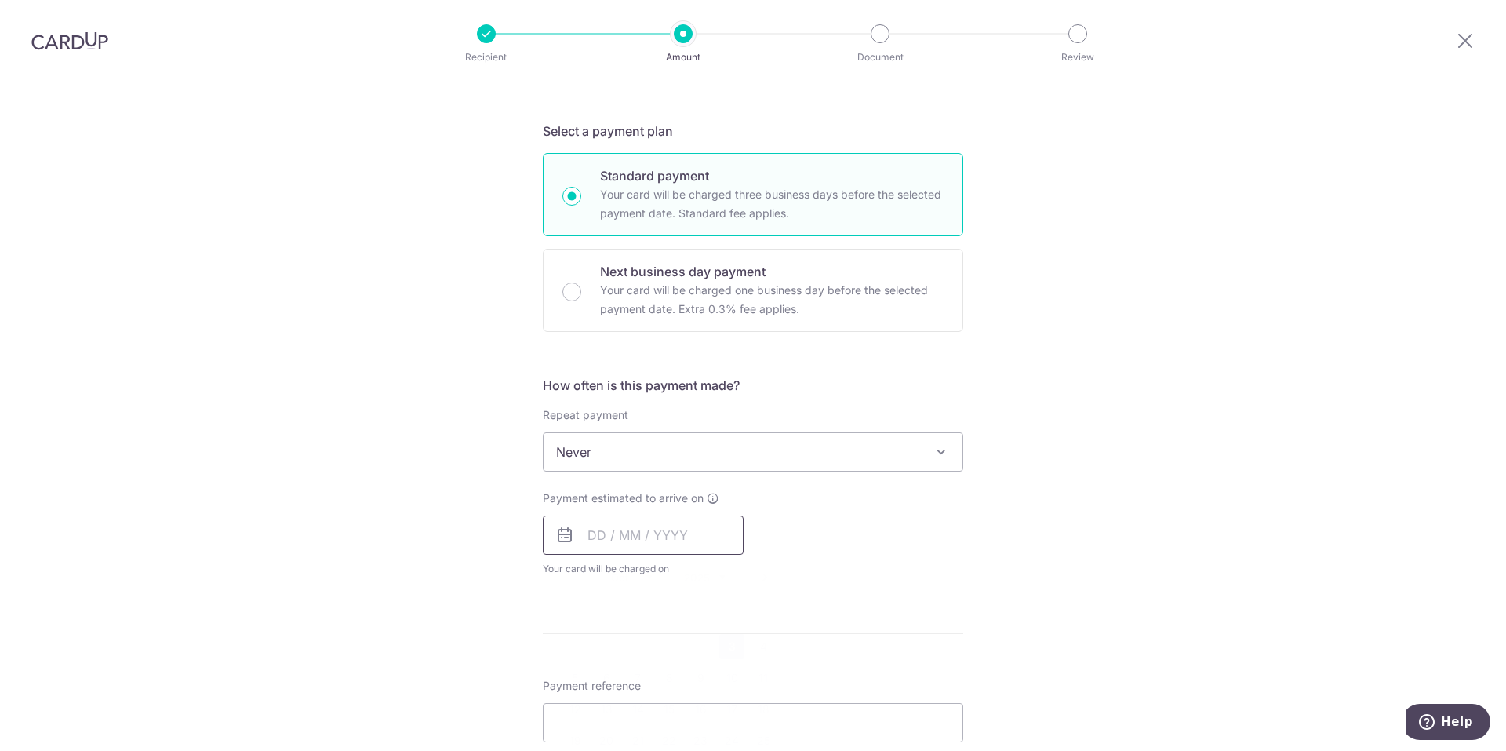
click at [615, 541] on input "text" at bounding box center [643, 534] width 201 height 39
click at [724, 644] on link "3" at bounding box center [731, 646] width 25 height 25
type input "[DATE]"
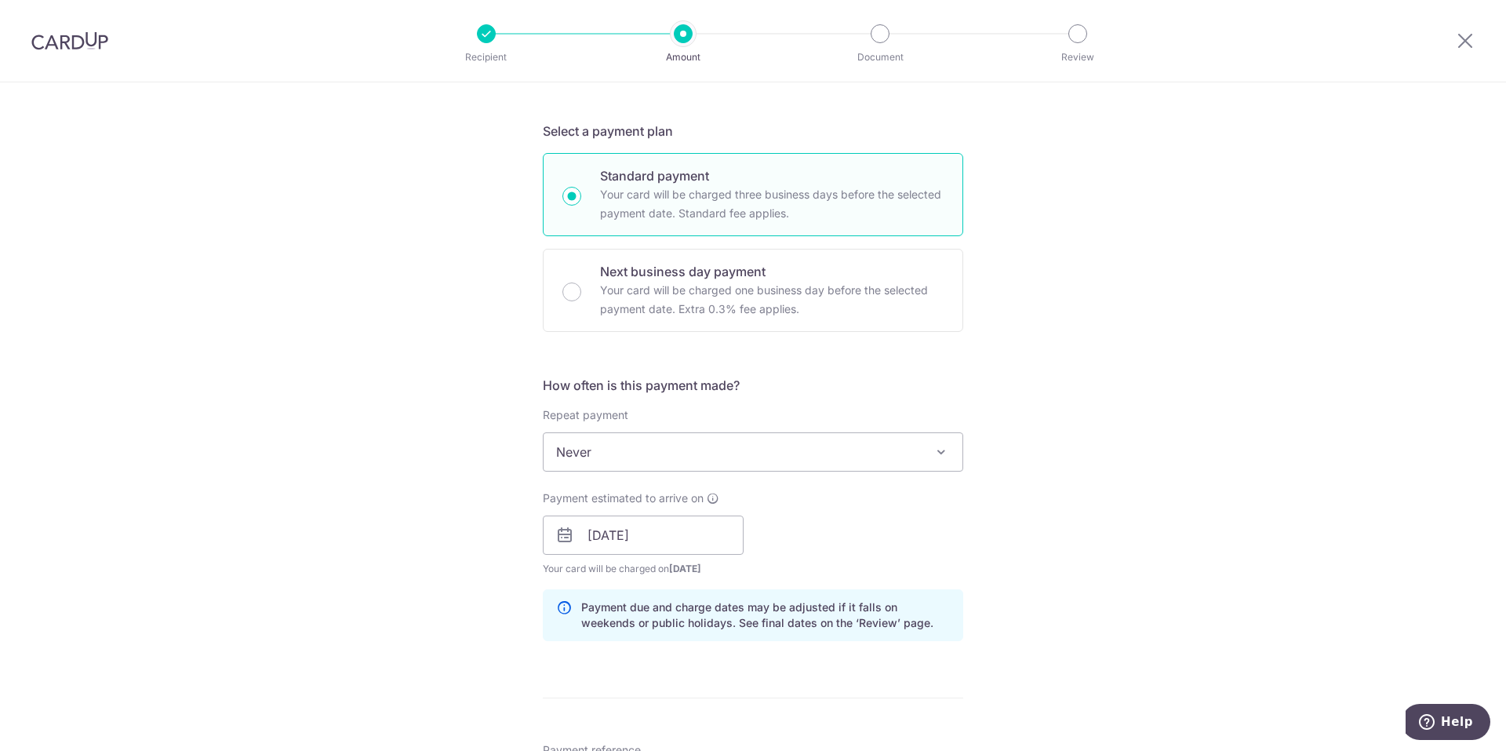
scroll to position [785, 0]
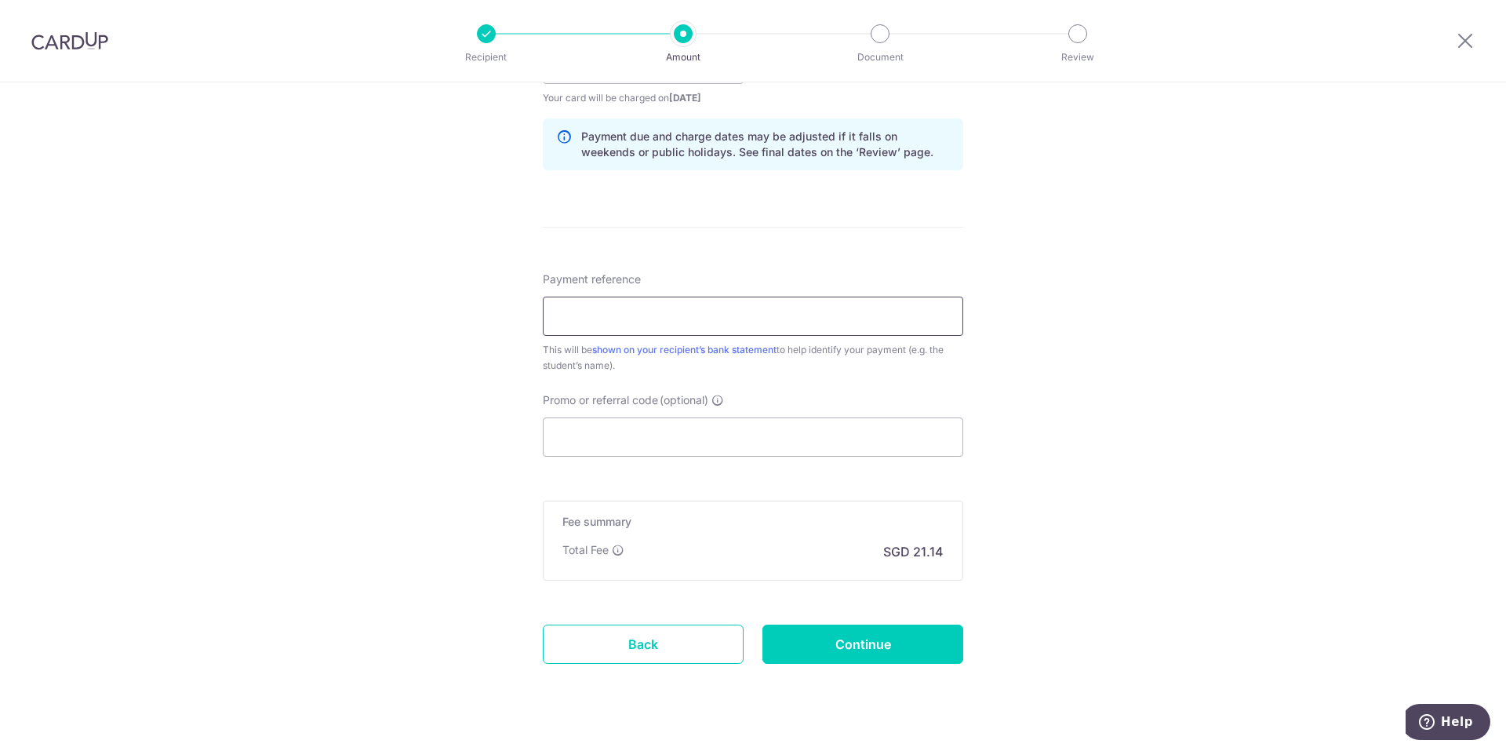
click at [632, 330] on input "Payment reference" at bounding box center [753, 316] width 421 height 39
type input "o"
paste input "IV-BTB-25/274696"
click at [617, 309] on input "IV-BTB-25/274696" at bounding box center [753, 316] width 421 height 39
type input "IV-BTB-25-274696"
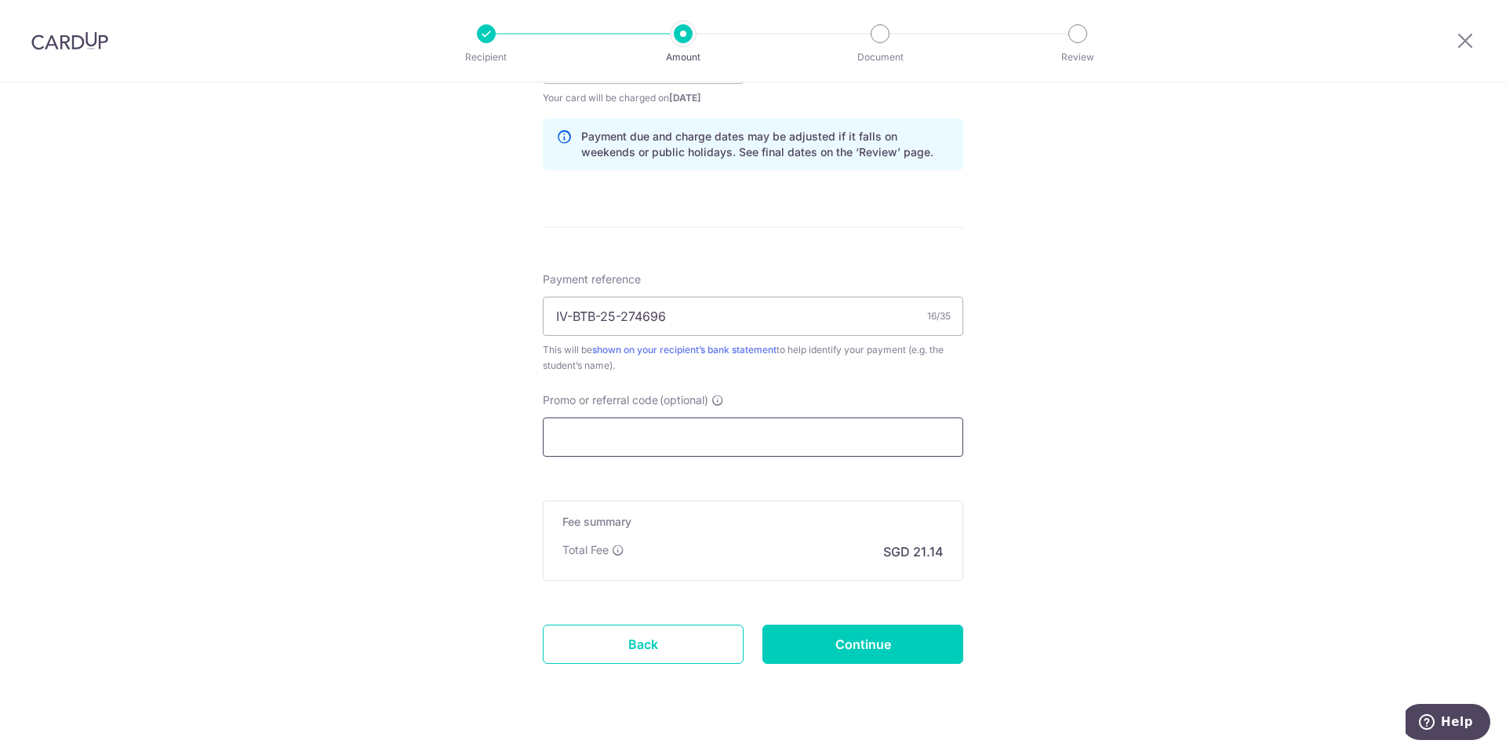
click at [642, 433] on input "Promo or referral code (optional)" at bounding box center [753, 436] width 421 height 39
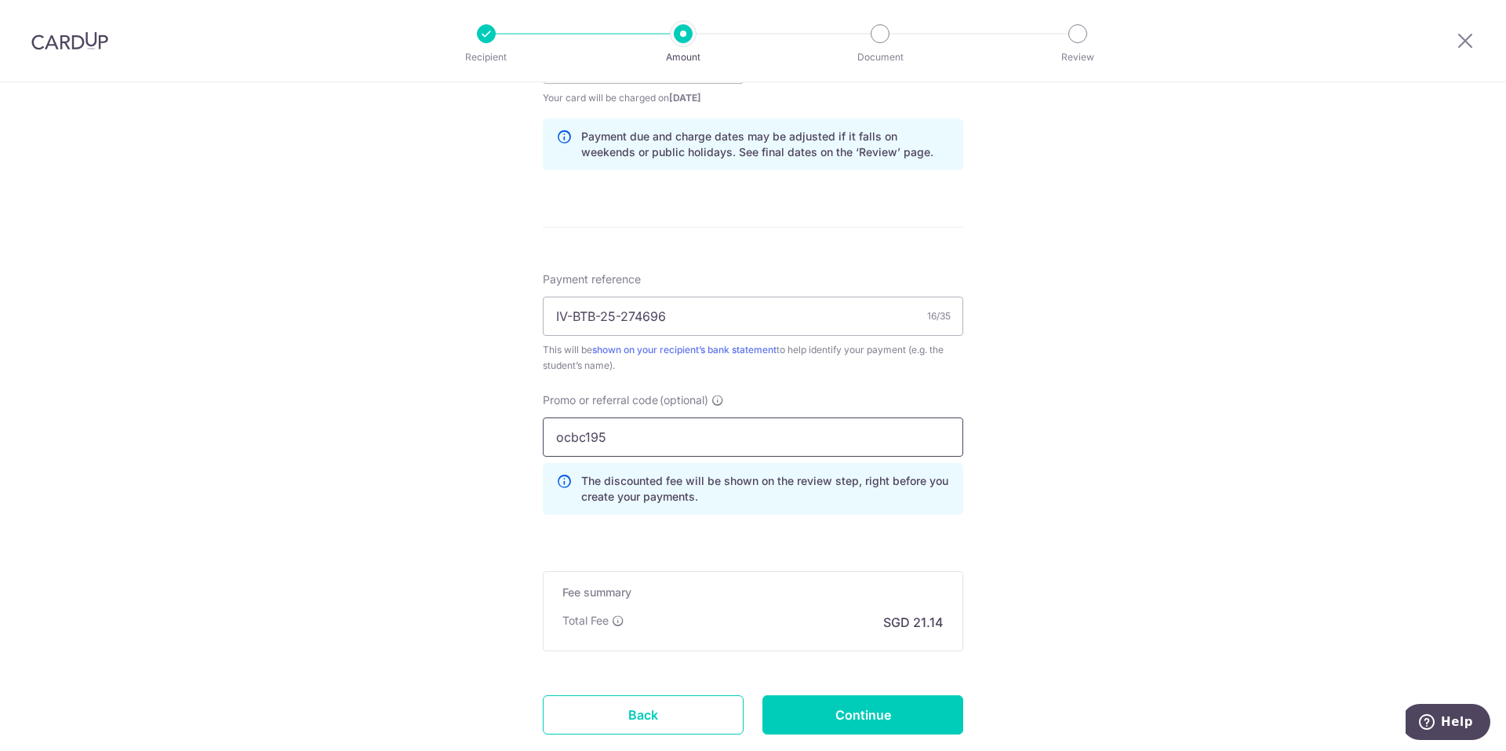
type input "ocbc195"
click at [1079, 523] on div "Tell us more about your payment Enter payment amount SGD 813.00 813.00 Select C…" at bounding box center [753, 75] width 1506 height 1554
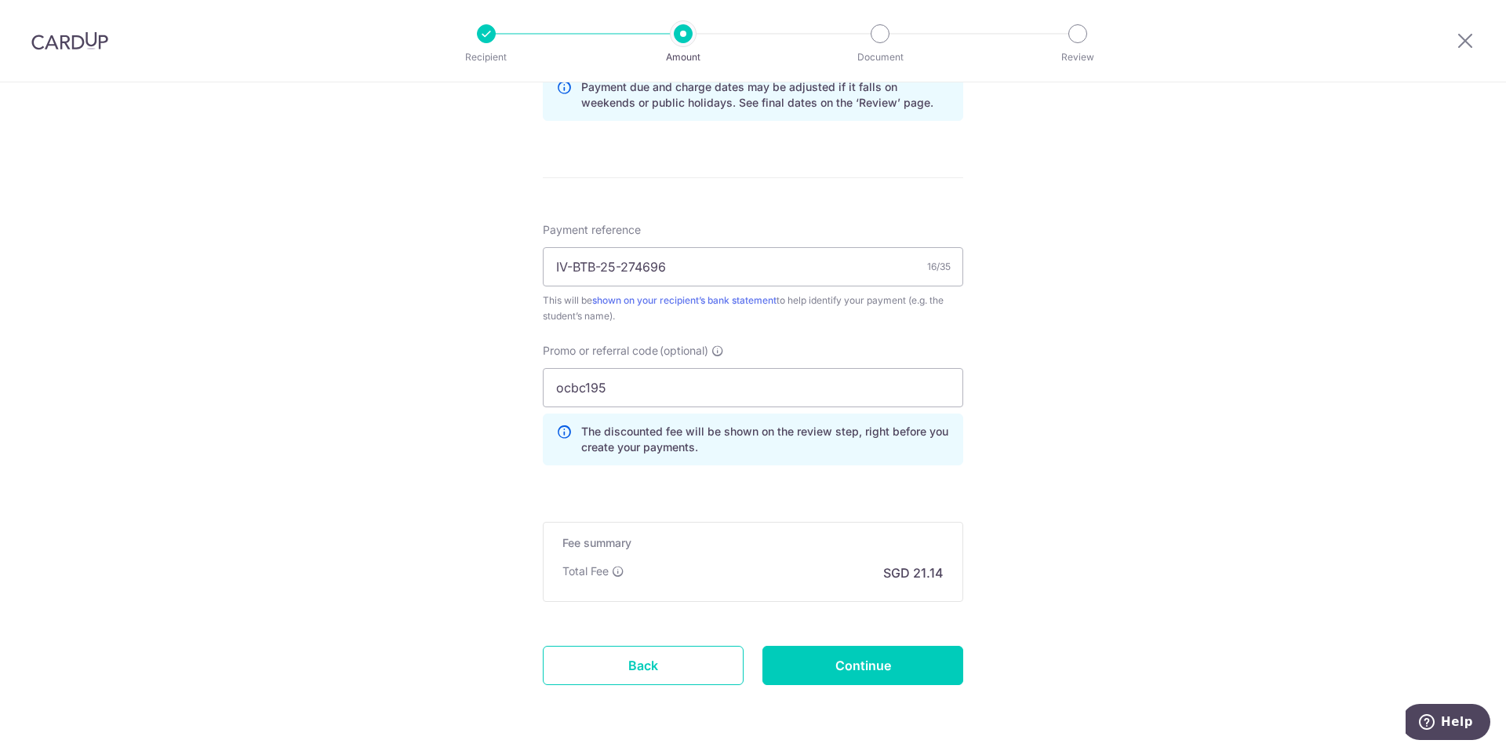
scroll to position [886, 0]
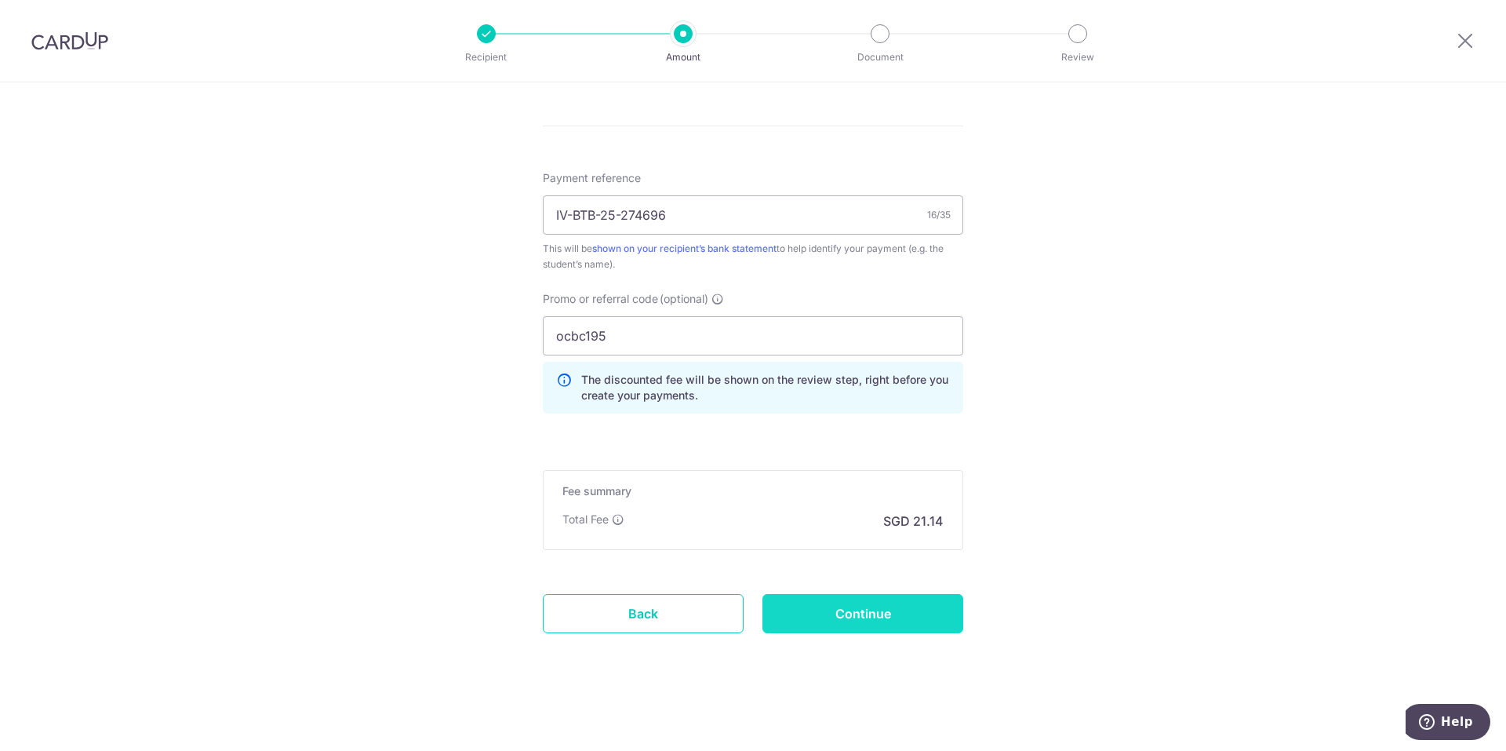
click at [880, 630] on input "Continue" at bounding box center [863, 613] width 201 height 39
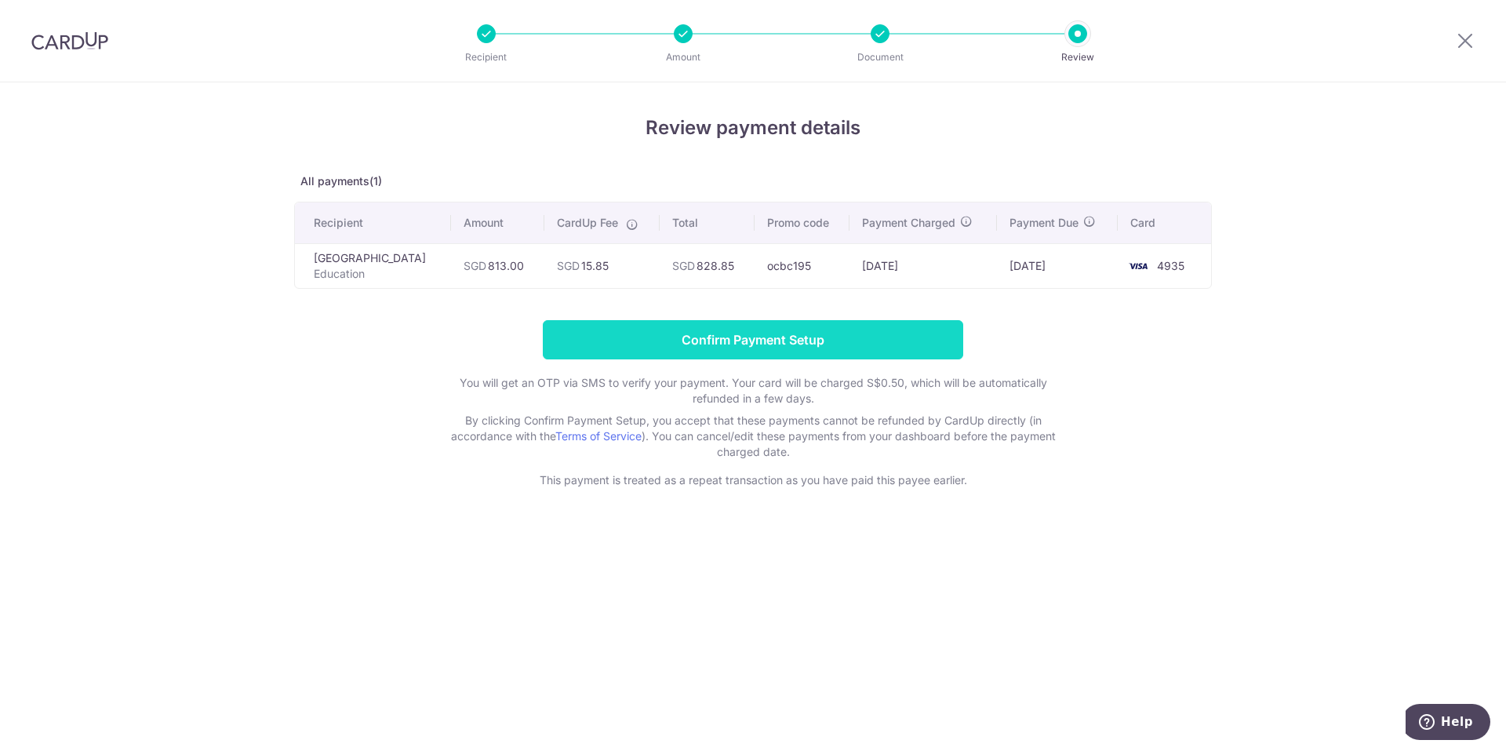
click at [922, 340] on input "Confirm Payment Setup" at bounding box center [753, 339] width 421 height 39
